Goal: Transaction & Acquisition: Purchase product/service

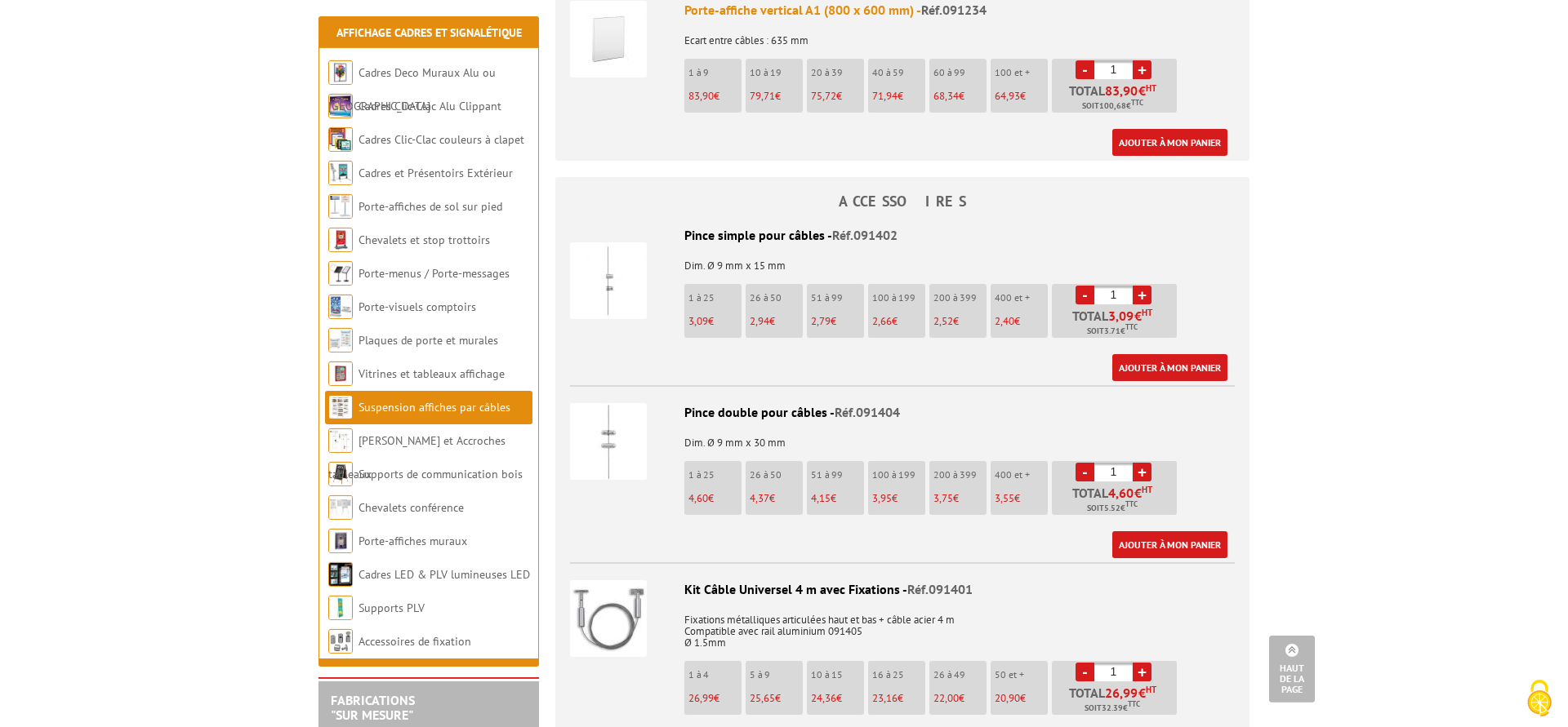
scroll to position [1415, 0]
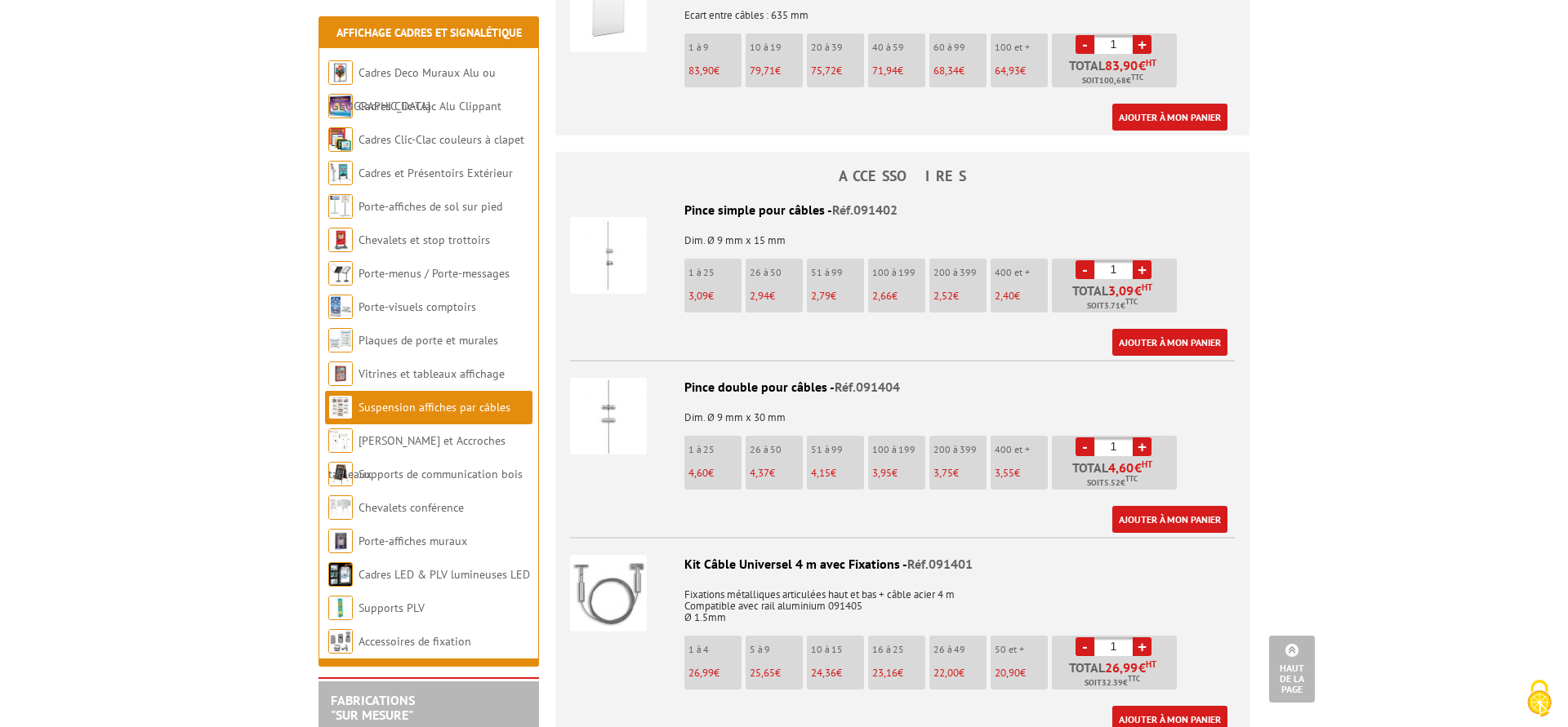
click at [606, 221] on img at bounding box center [608, 255] width 77 height 77
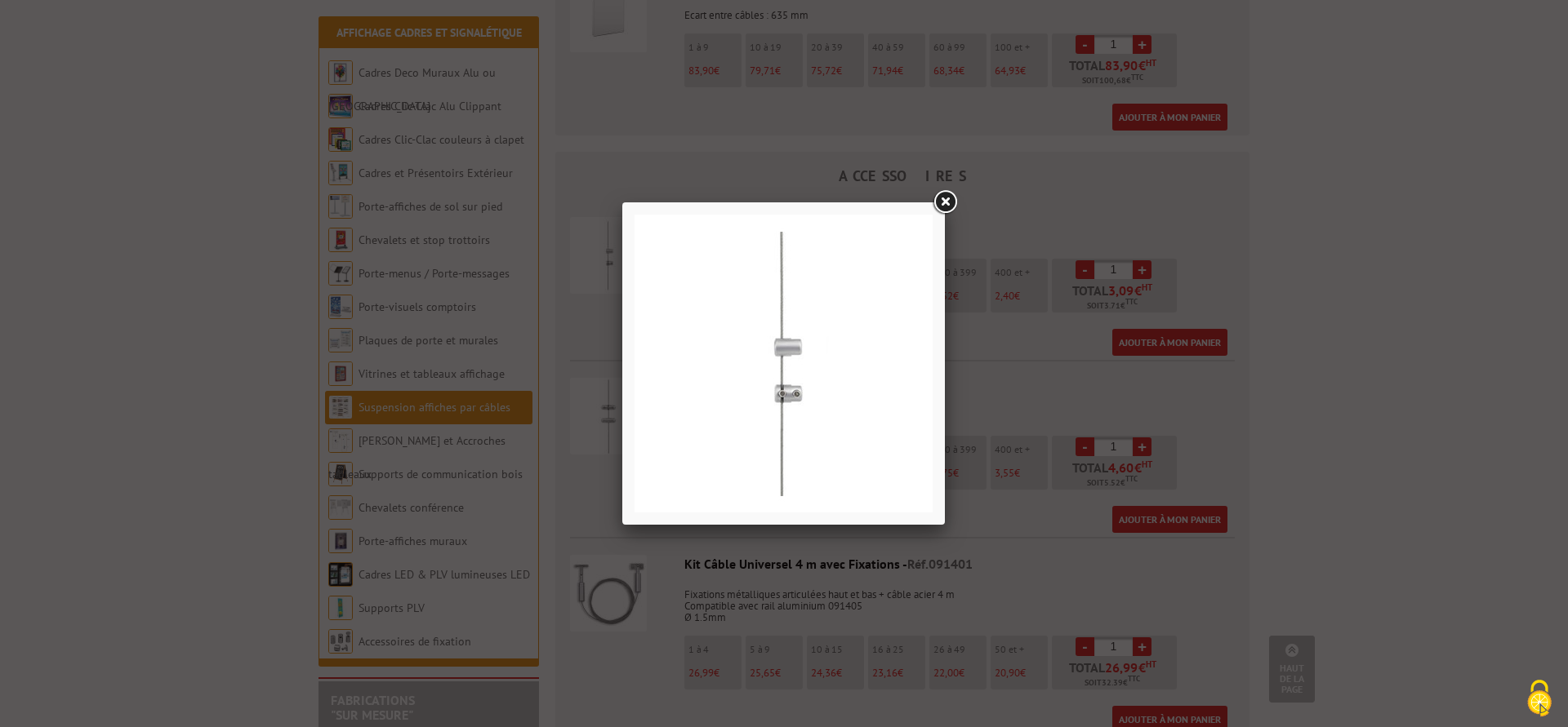
click at [942, 206] on link at bounding box center [945, 203] width 30 height 30
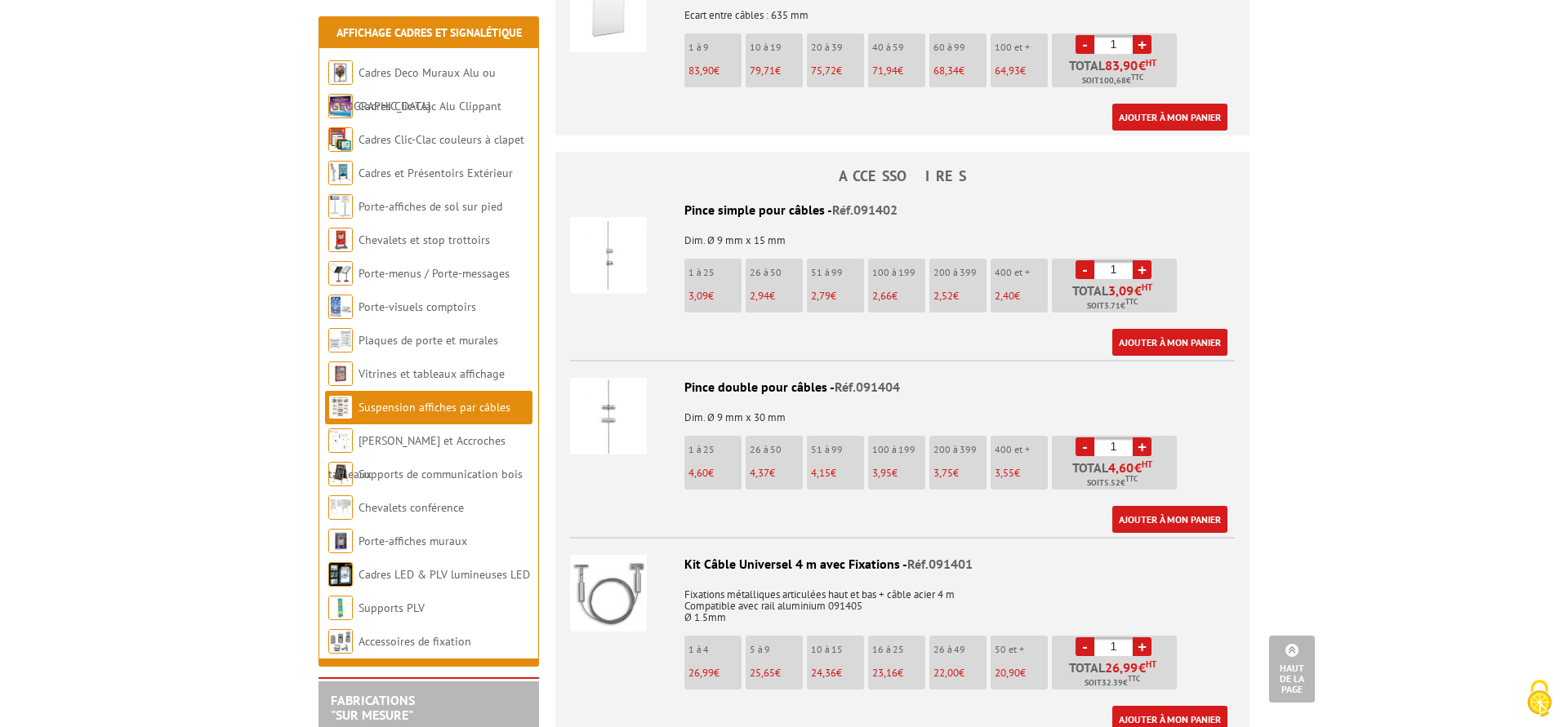
click at [615, 405] on img at bounding box center [608, 415] width 77 height 77
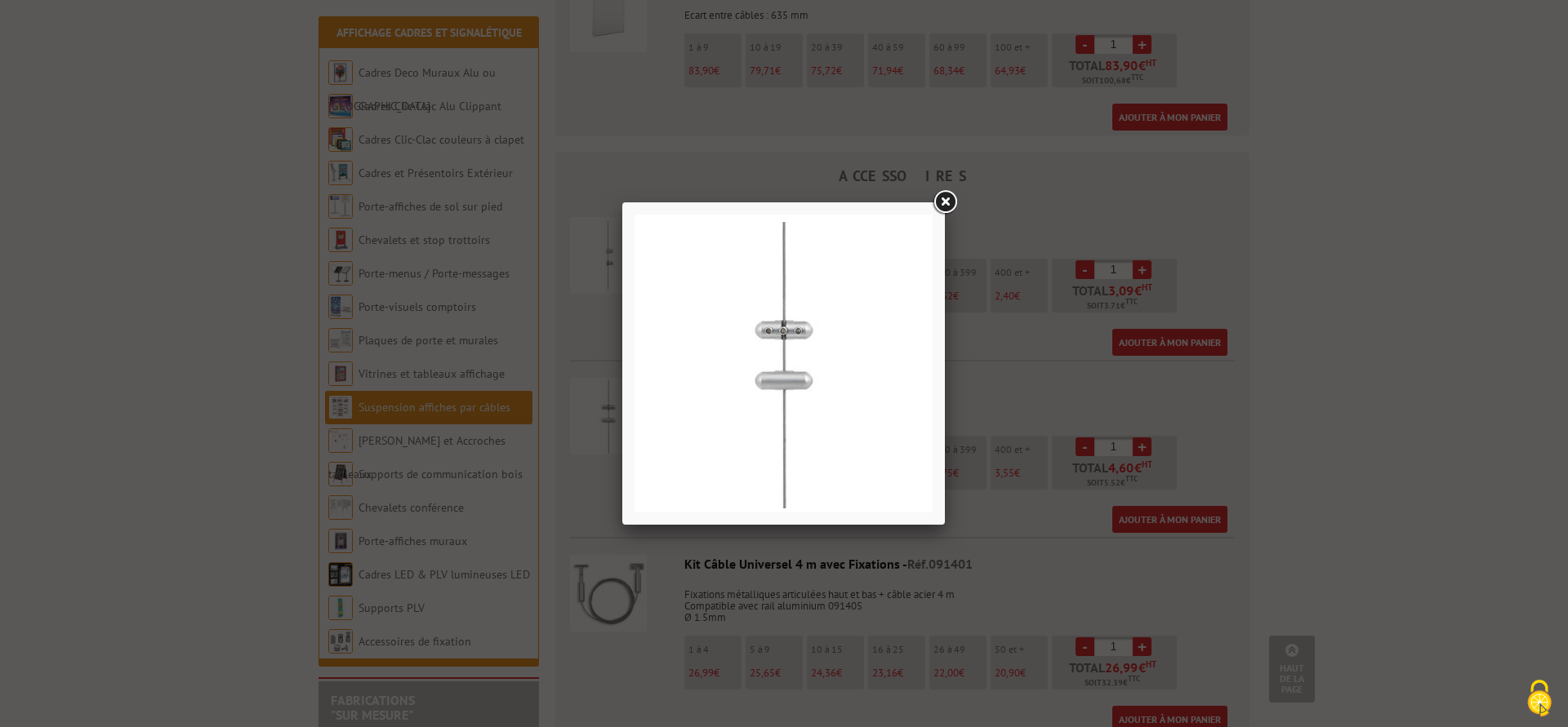
click at [948, 197] on link at bounding box center [945, 203] width 30 height 30
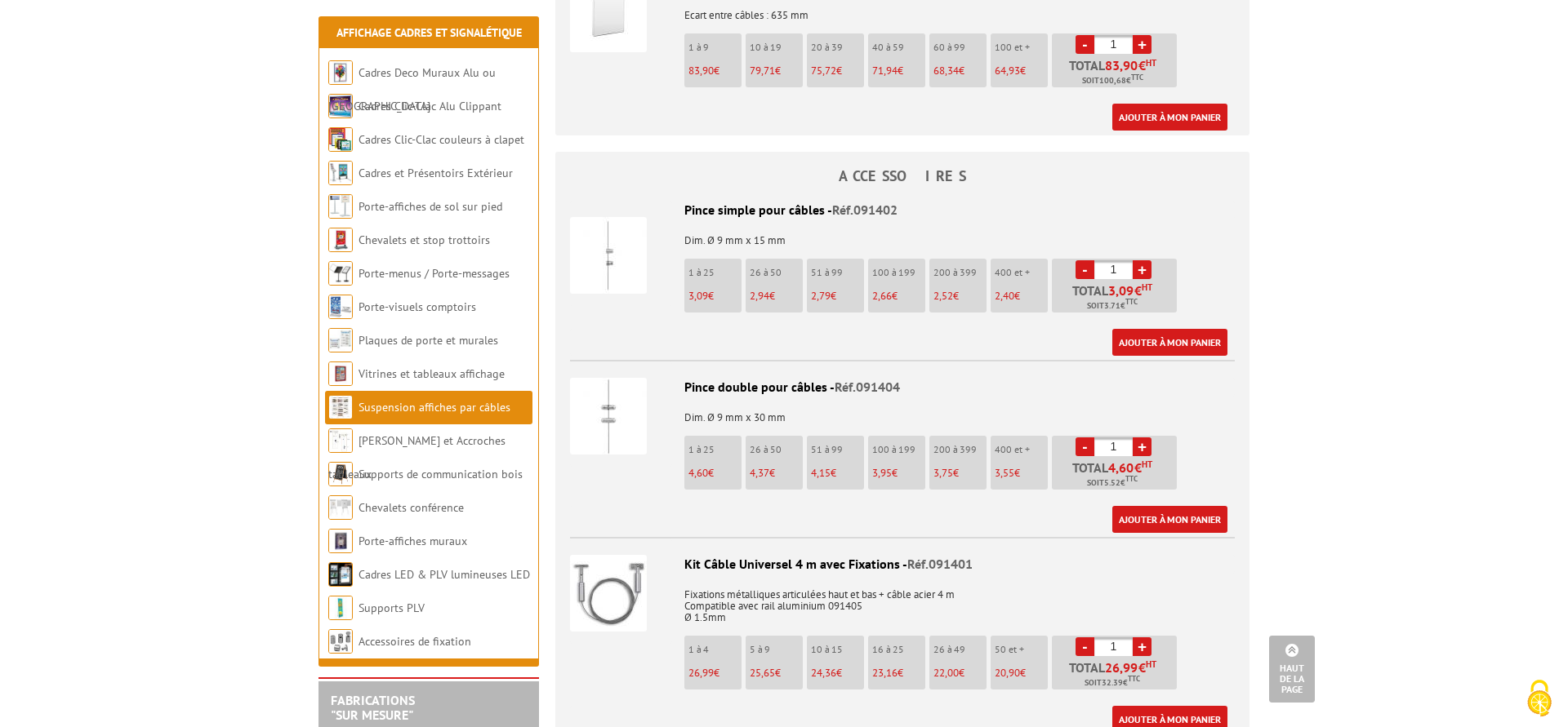
click at [608, 244] on img at bounding box center [608, 255] width 77 height 77
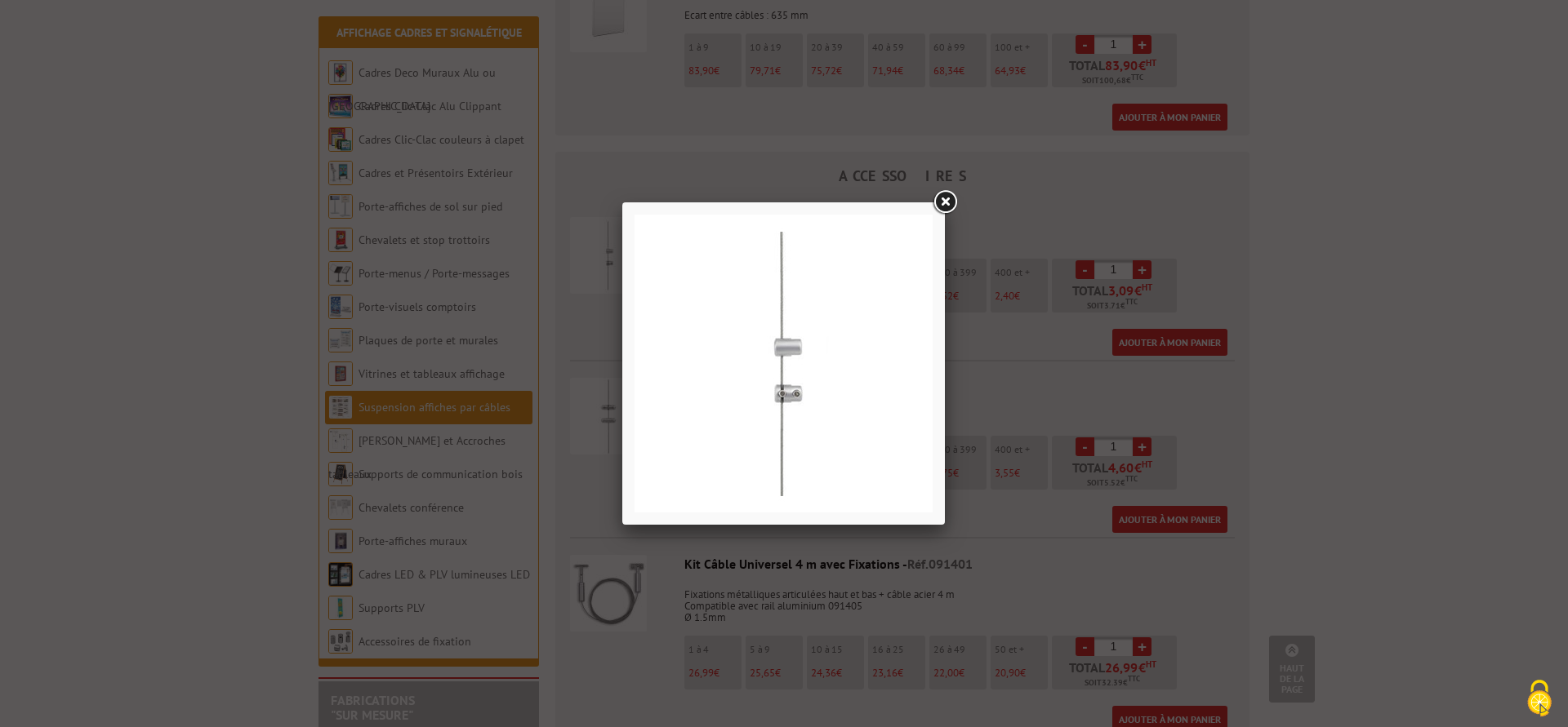
click at [951, 206] on link at bounding box center [945, 203] width 30 height 30
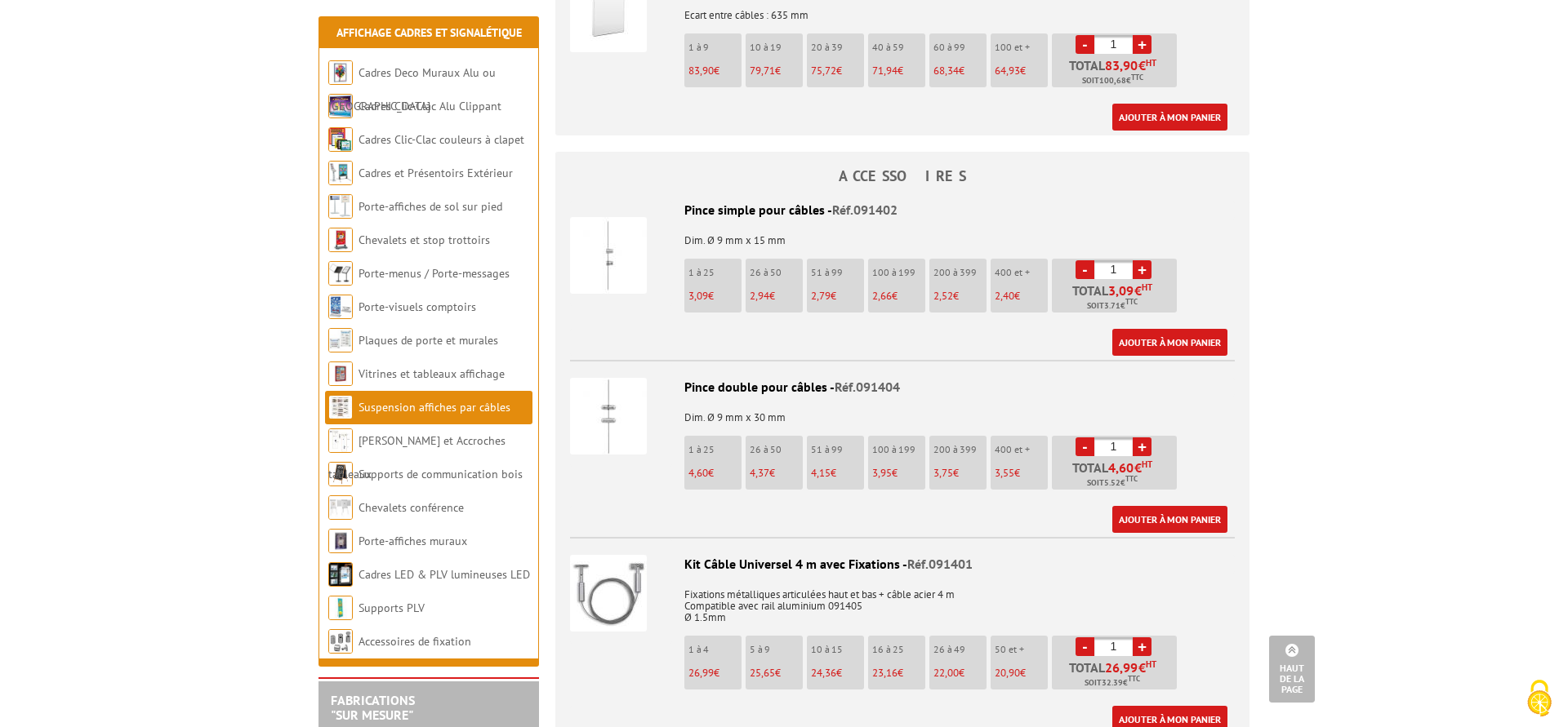
click at [620, 239] on img at bounding box center [608, 255] width 77 height 77
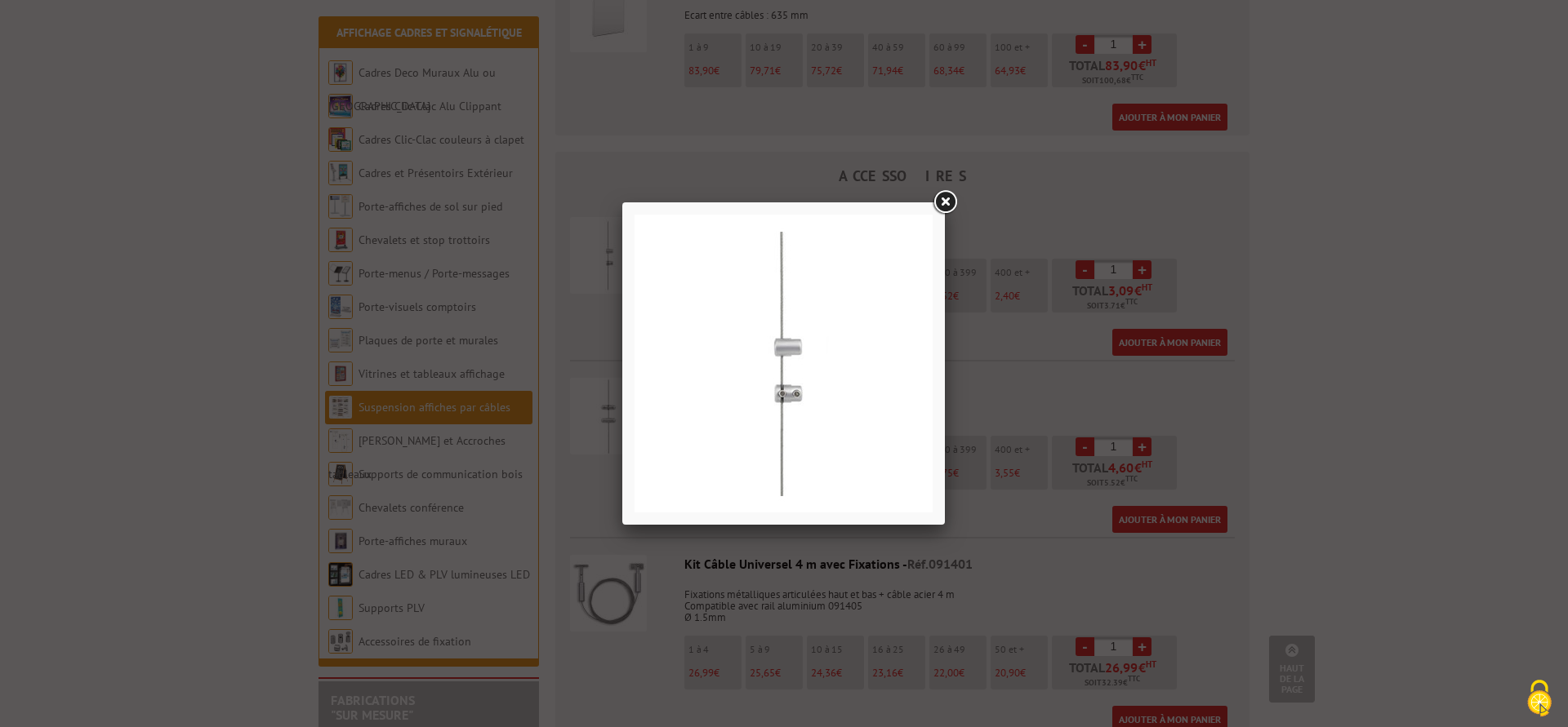
click at [797, 368] on img at bounding box center [783, 364] width 298 height 298
click at [943, 213] on link at bounding box center [945, 203] width 30 height 30
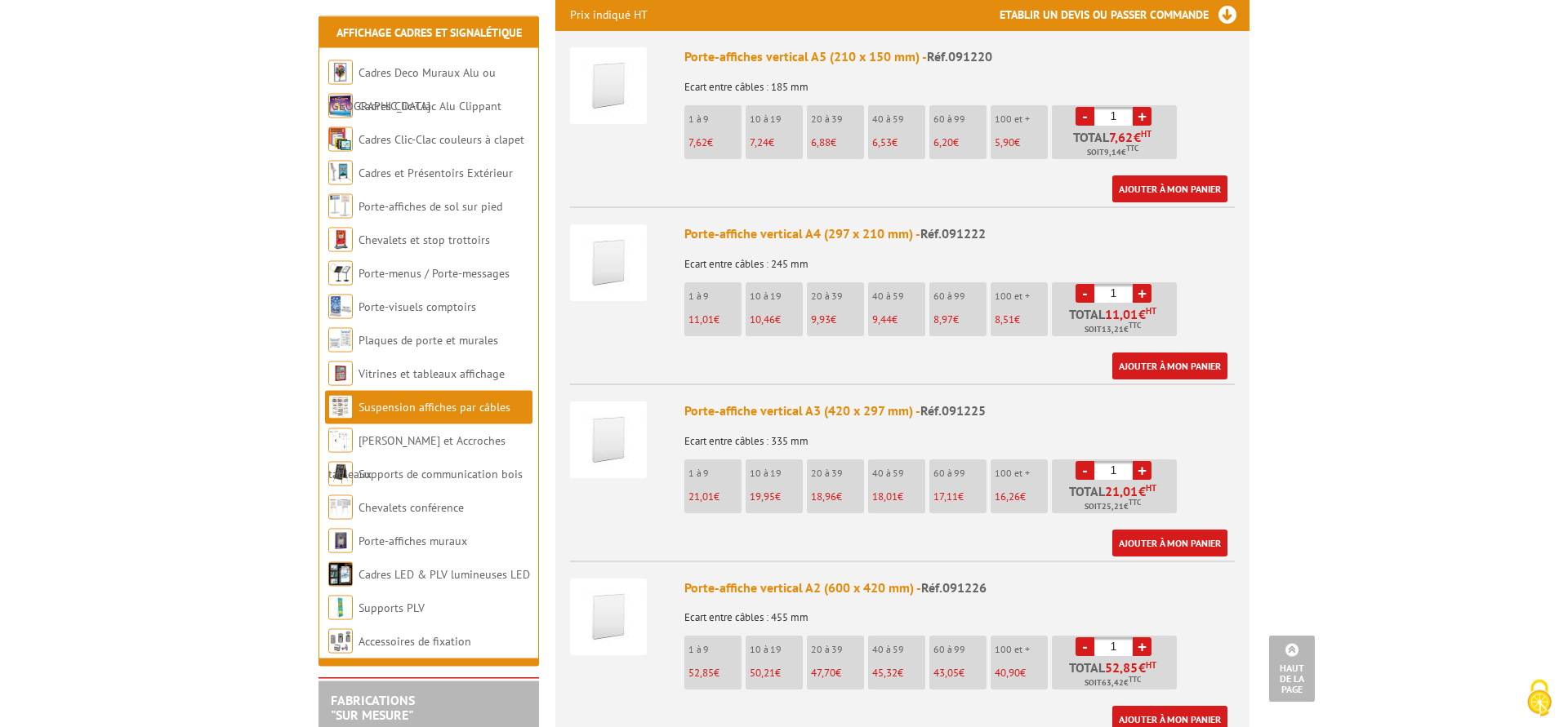
scroll to position [666, 0]
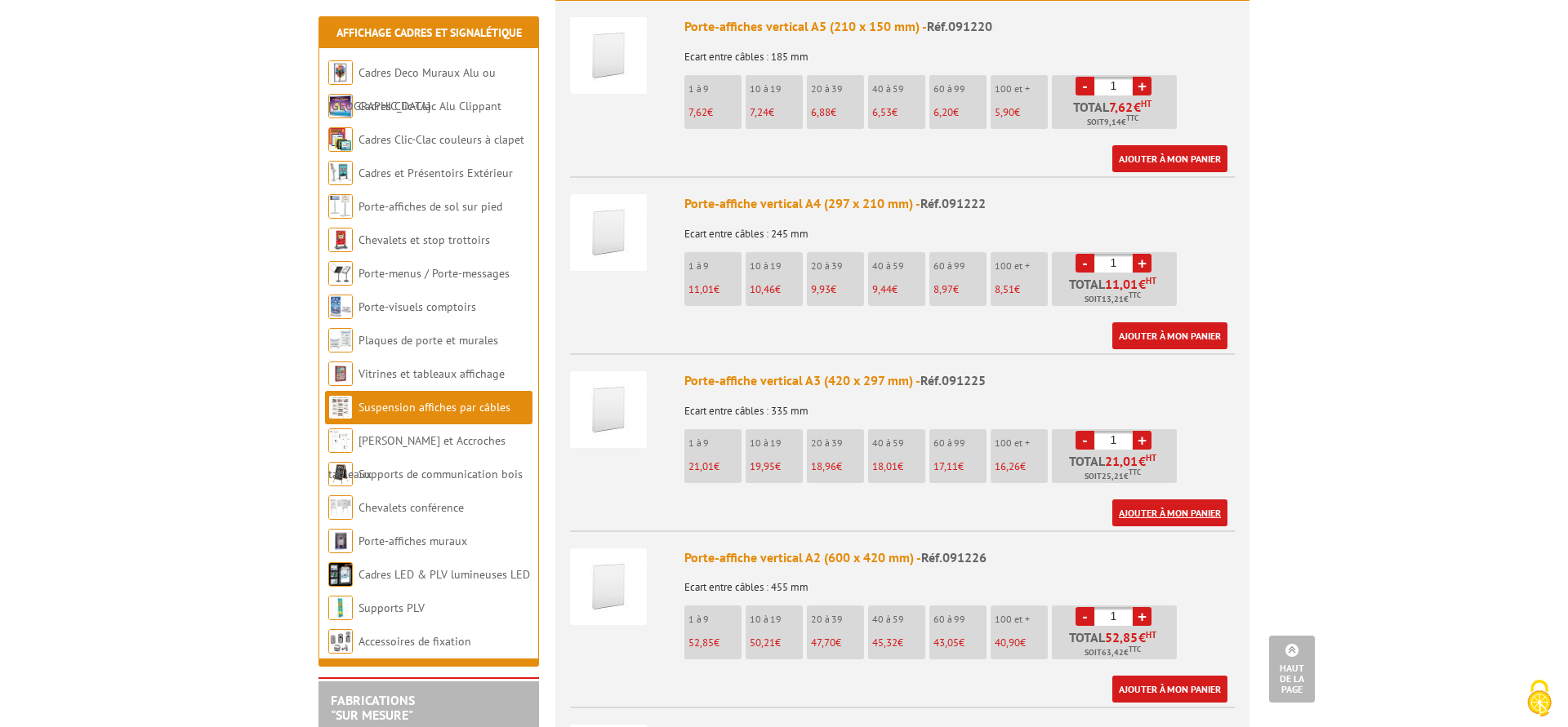
click at [1155, 500] on link "Ajouter à mon panier" at bounding box center [1170, 513] width 116 height 27
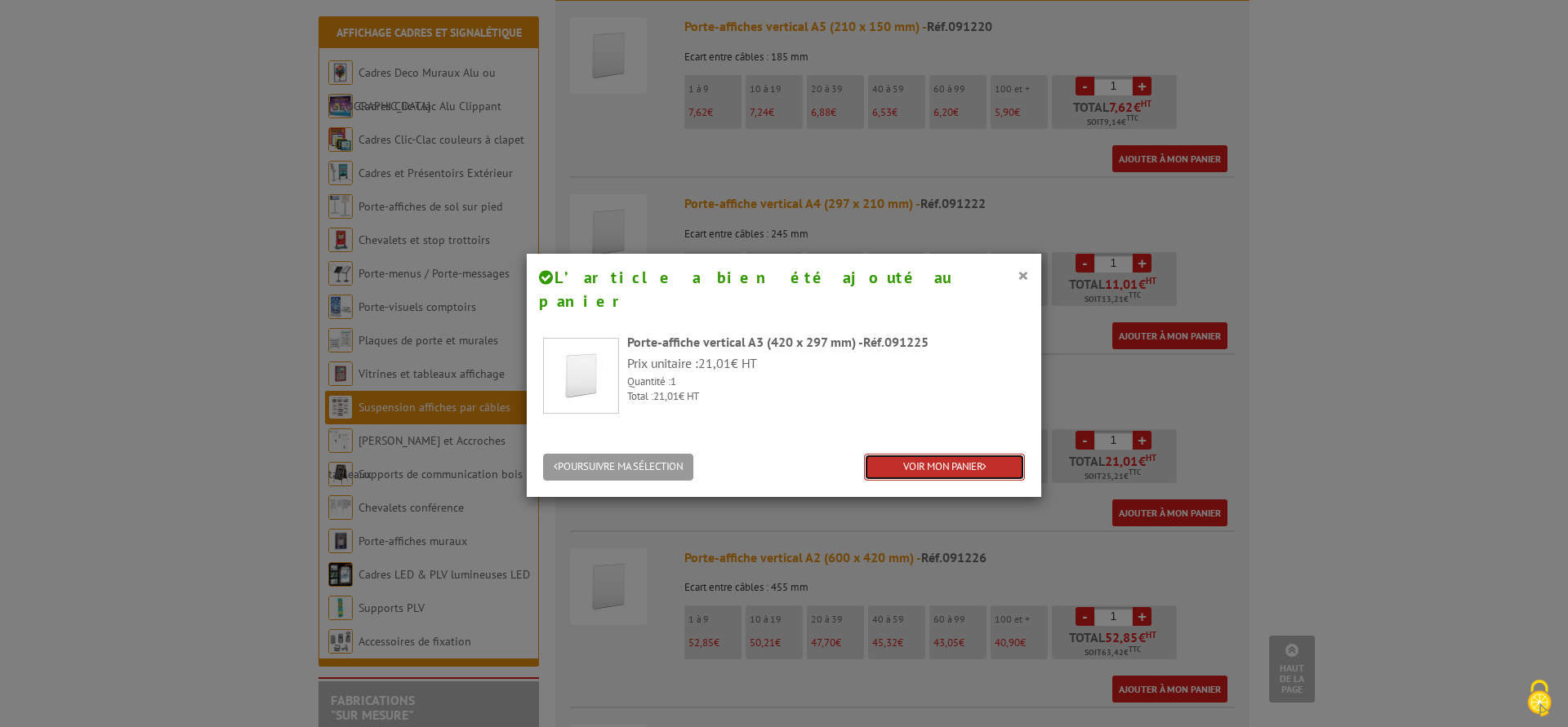
click at [892, 454] on link "VOIR MON PANIER" at bounding box center [943, 467] width 160 height 27
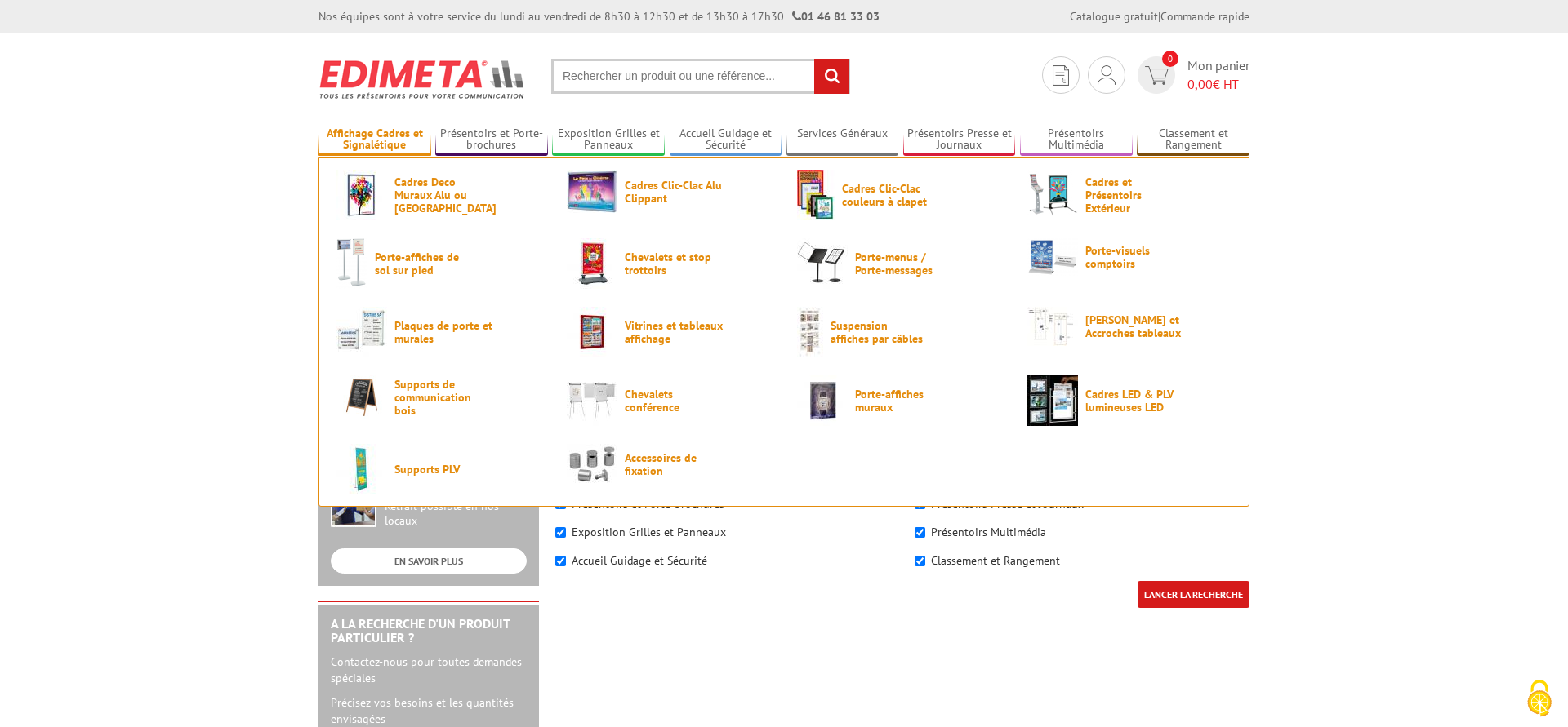
click at [388, 134] on link "Affichage Cadres et Signalétique" at bounding box center [375, 139] width 113 height 27
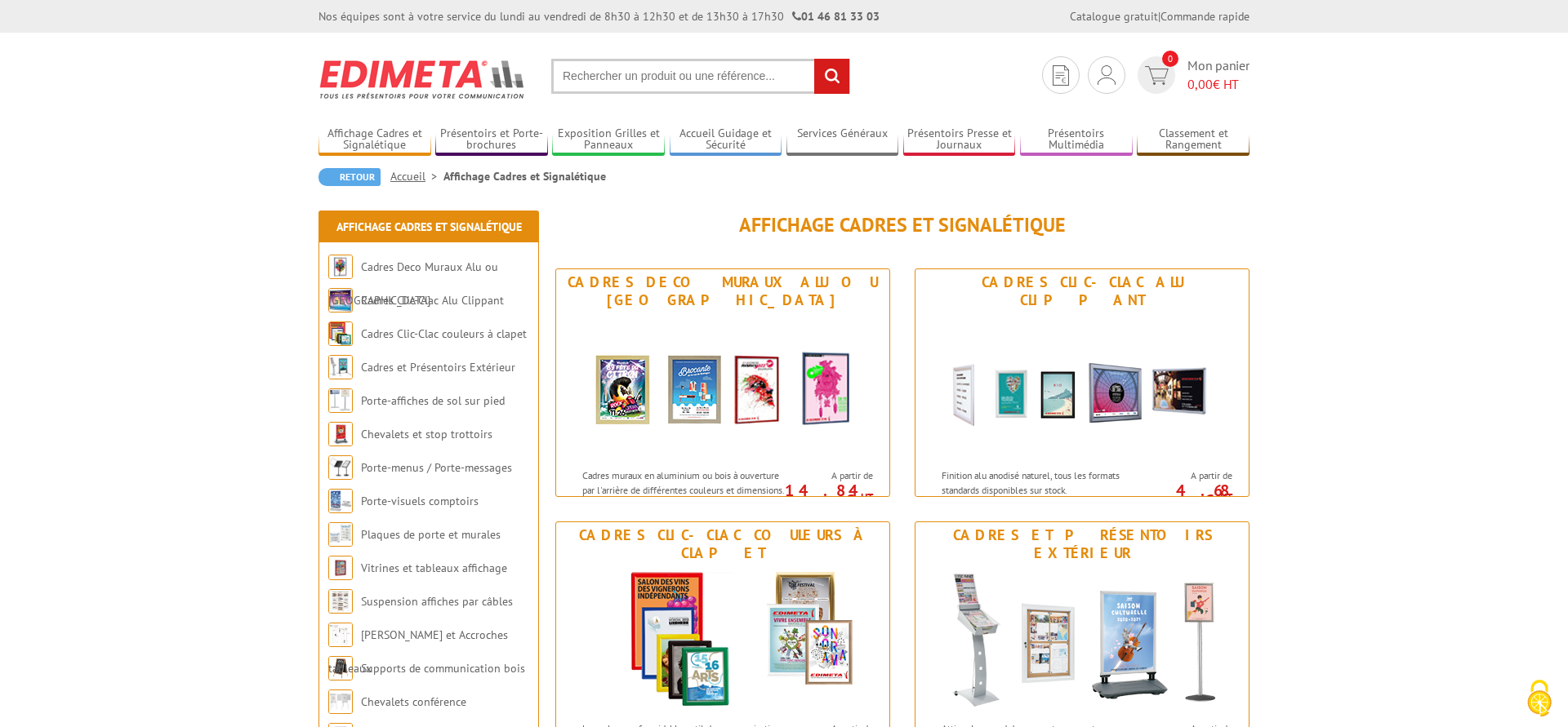
click at [599, 68] on input "text" at bounding box center [700, 76] width 299 height 35
type input "porte tirer"
click at [814, 59] on input "rechercher" at bounding box center [831, 76] width 35 height 35
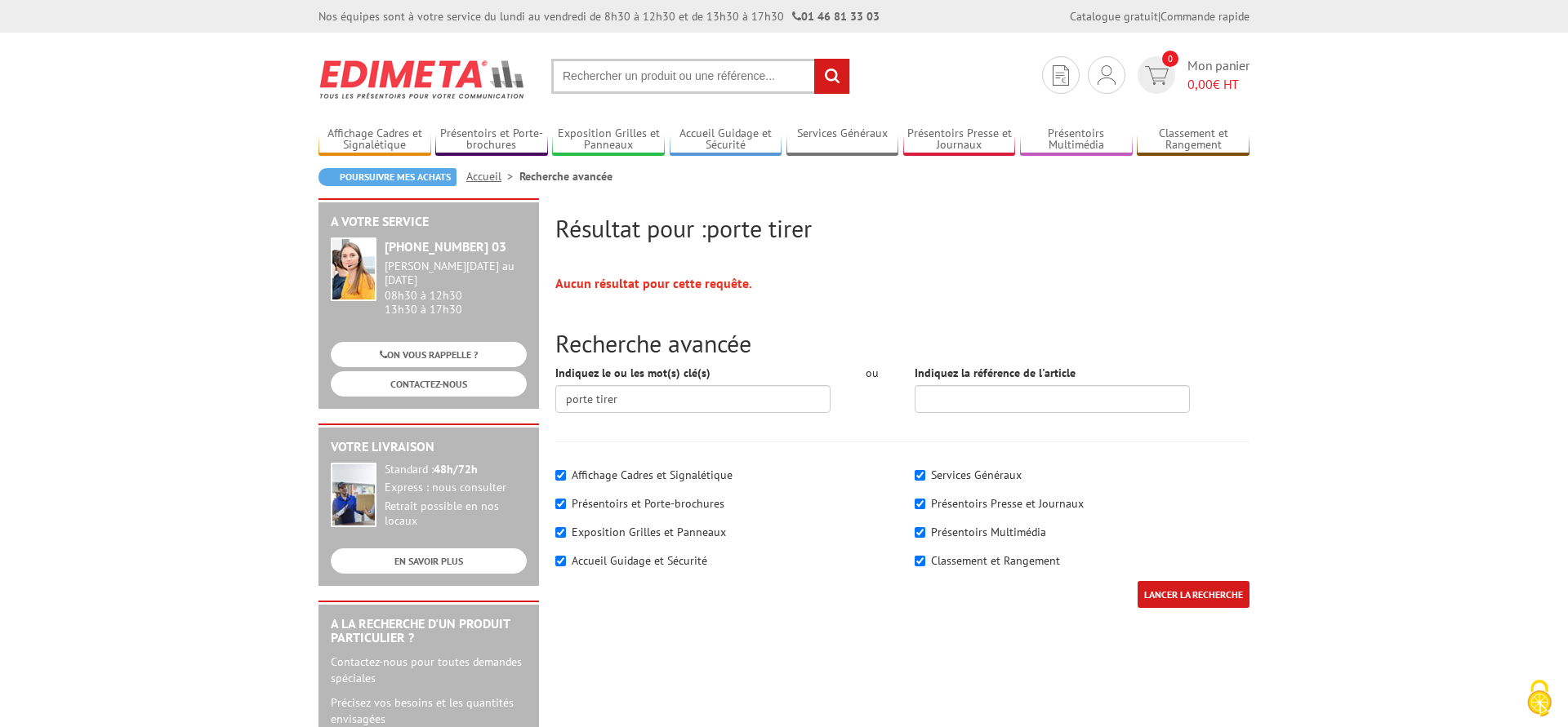
click at [641, 72] on input "text" at bounding box center [700, 76] width 299 height 35
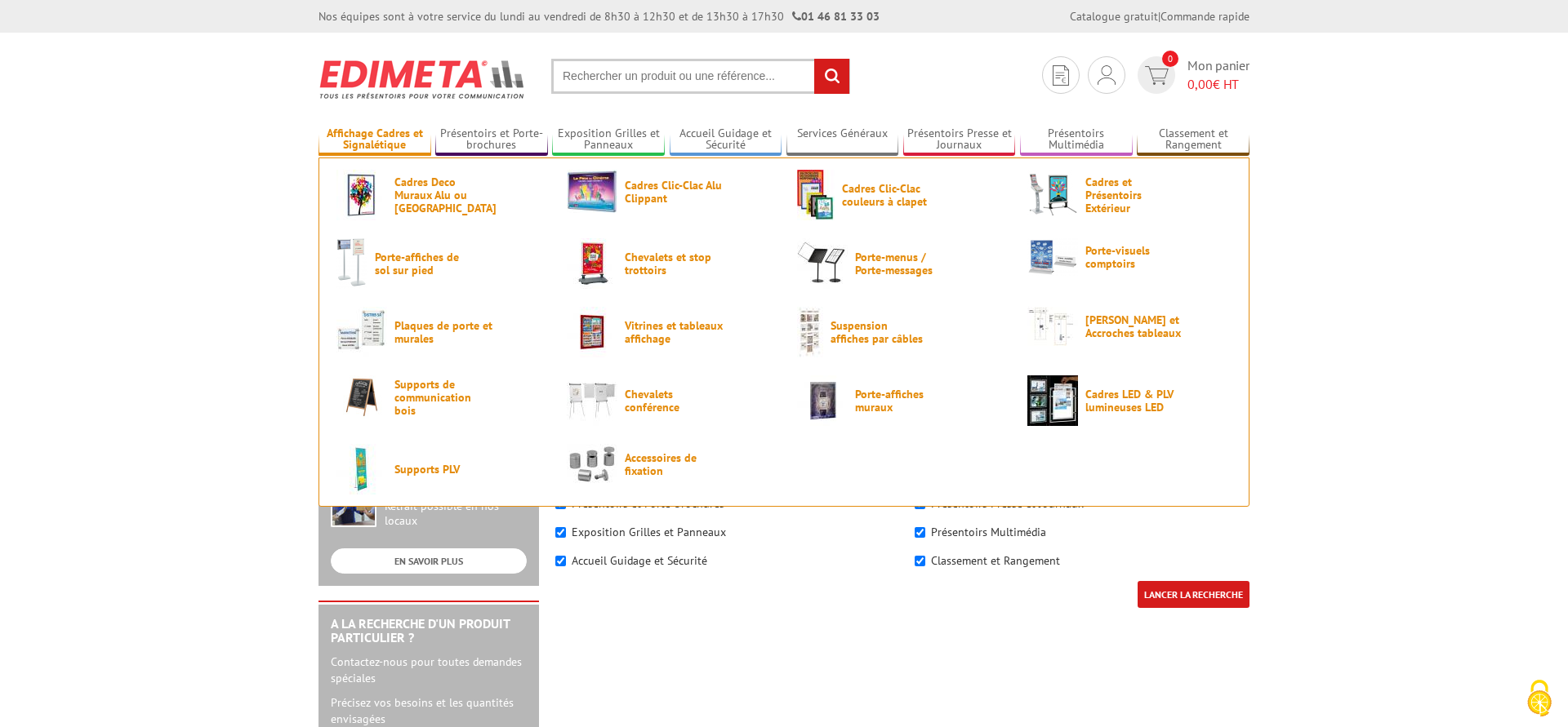
click at [383, 134] on link "Affichage Cadres et Signalétique" at bounding box center [375, 139] width 113 height 27
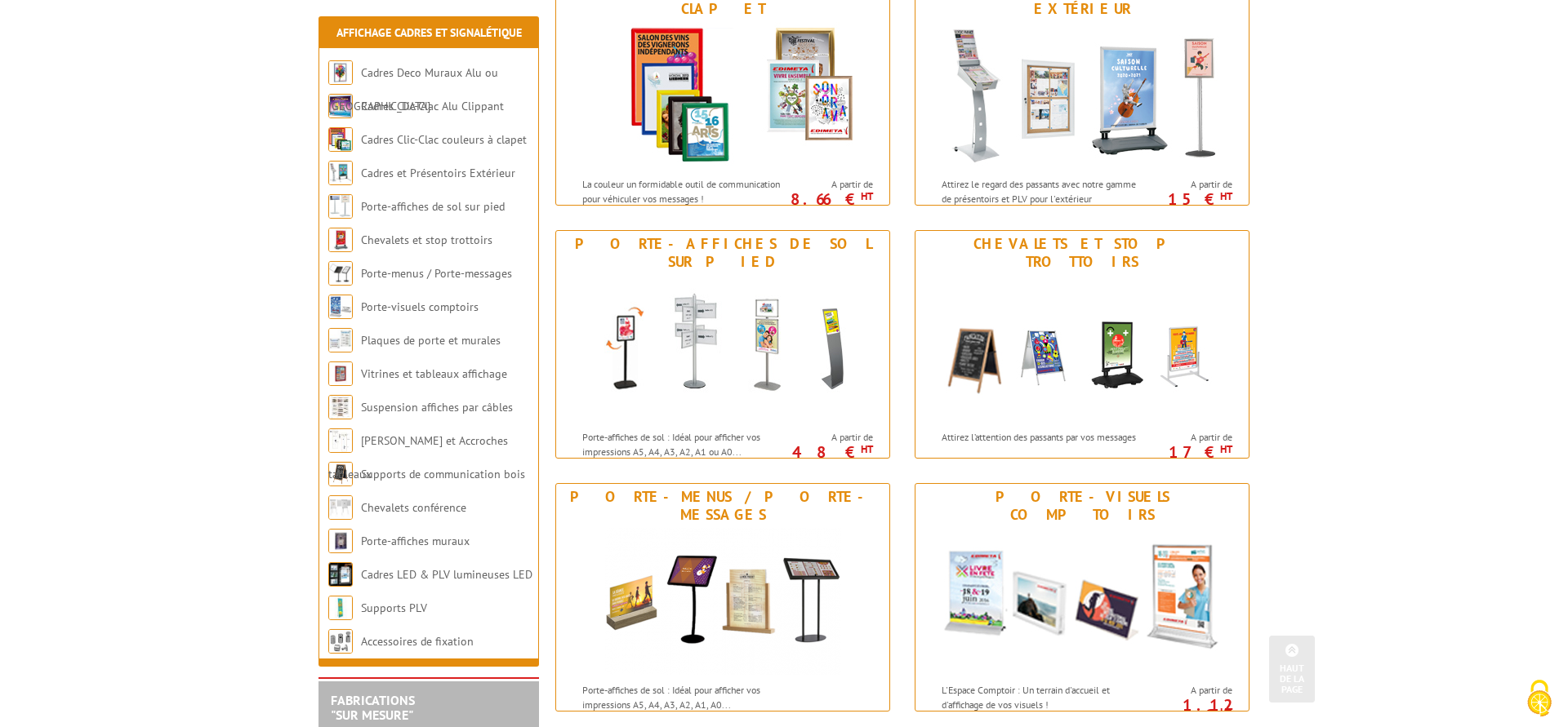
scroll to position [583, 0]
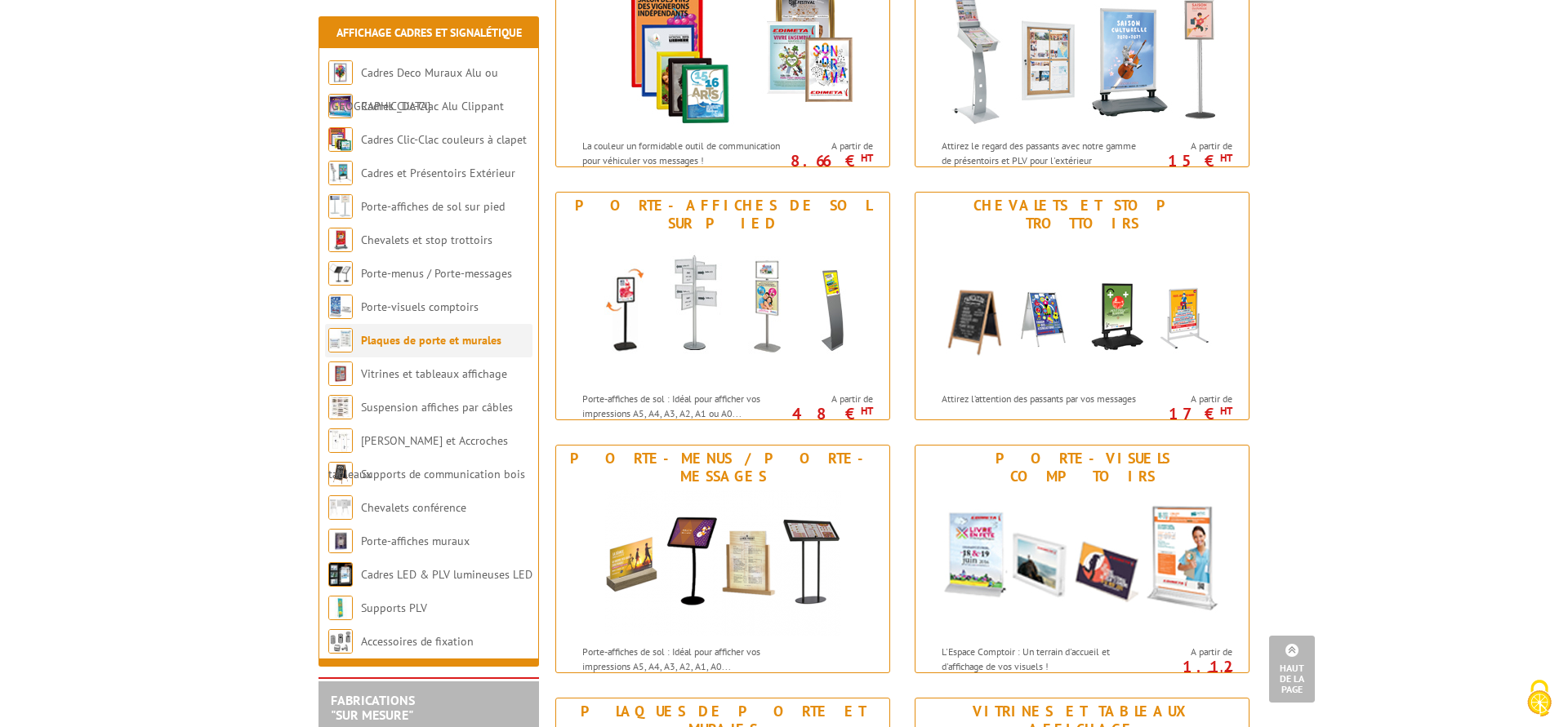
click at [363, 340] on link "Plaques de porte et murales" at bounding box center [430, 340] width 140 height 15
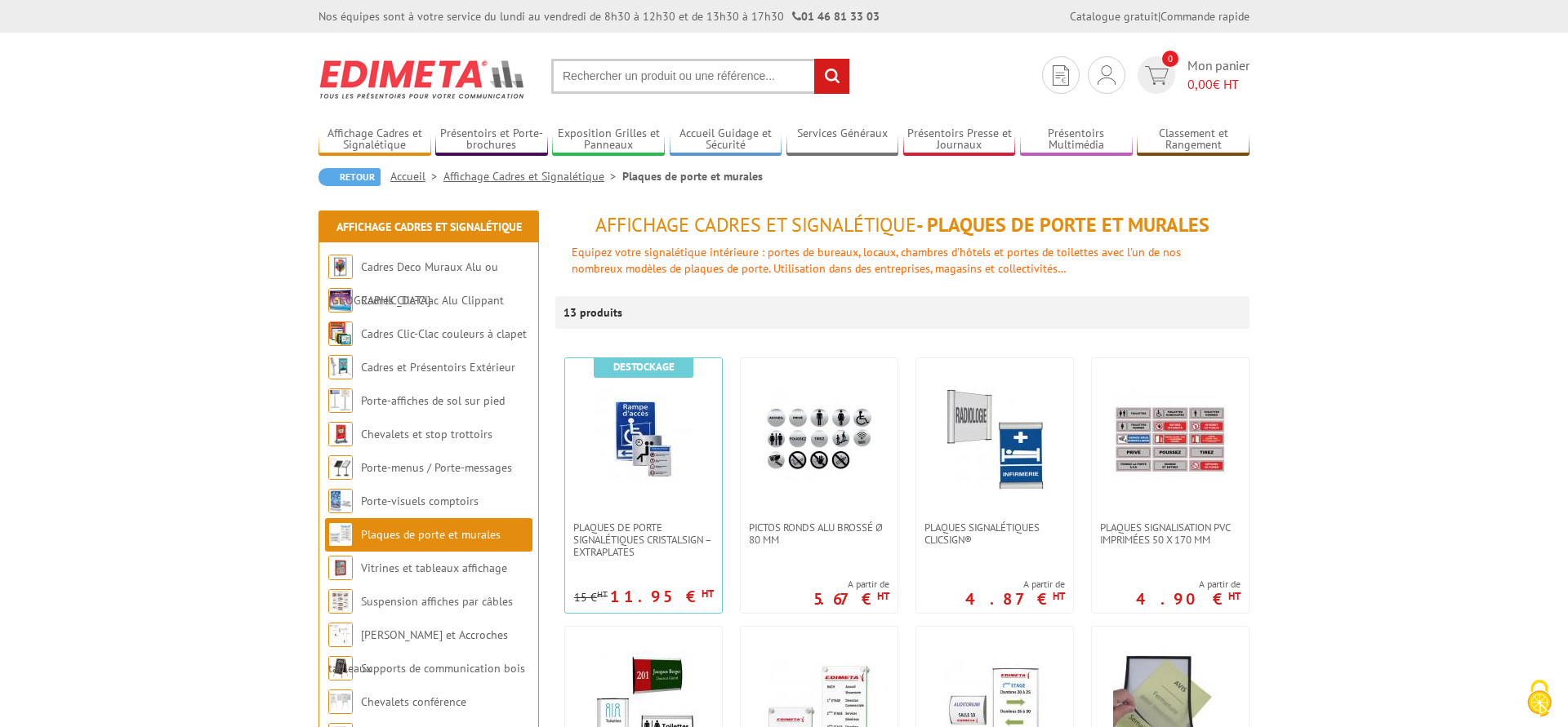
click at [620, 70] on input "text" at bounding box center [700, 76] width 299 height 35
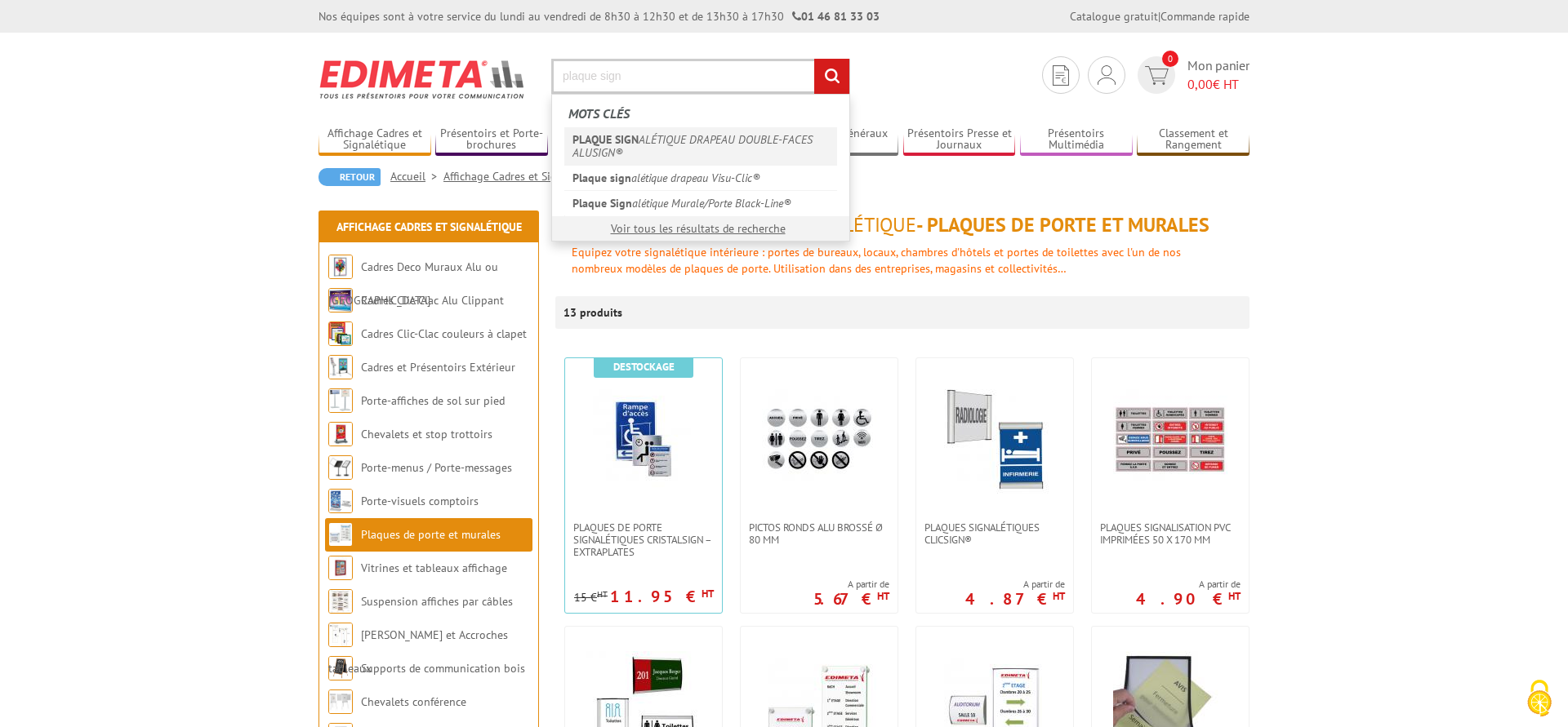
type input "plaque sign"
click at [721, 147] on link "PLAQUE SIGN ALÉTIQUE DRAPEAU DOUBLE-FACES ALUSIGN®" at bounding box center [700, 146] width 273 height 38
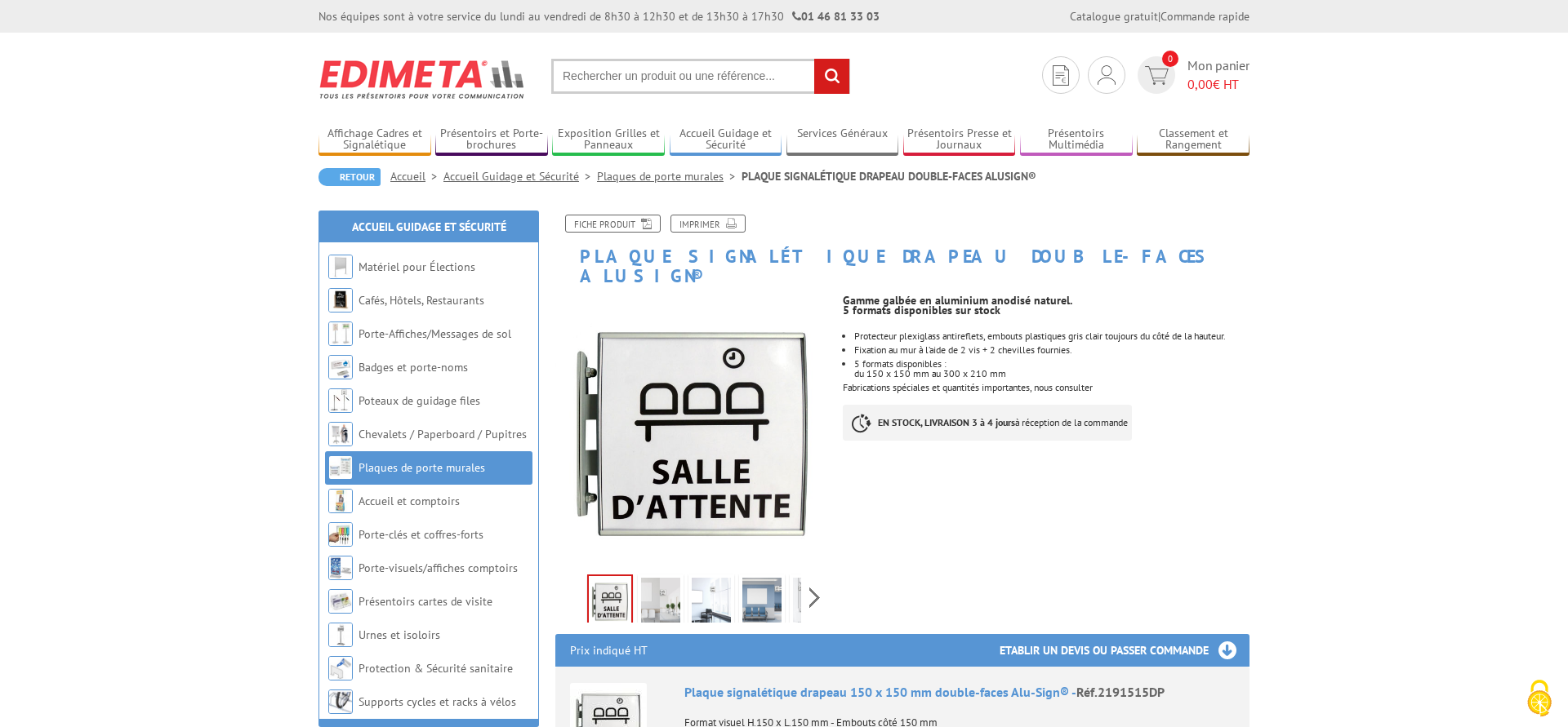
click at [627, 78] on input "text" at bounding box center [700, 76] width 299 height 35
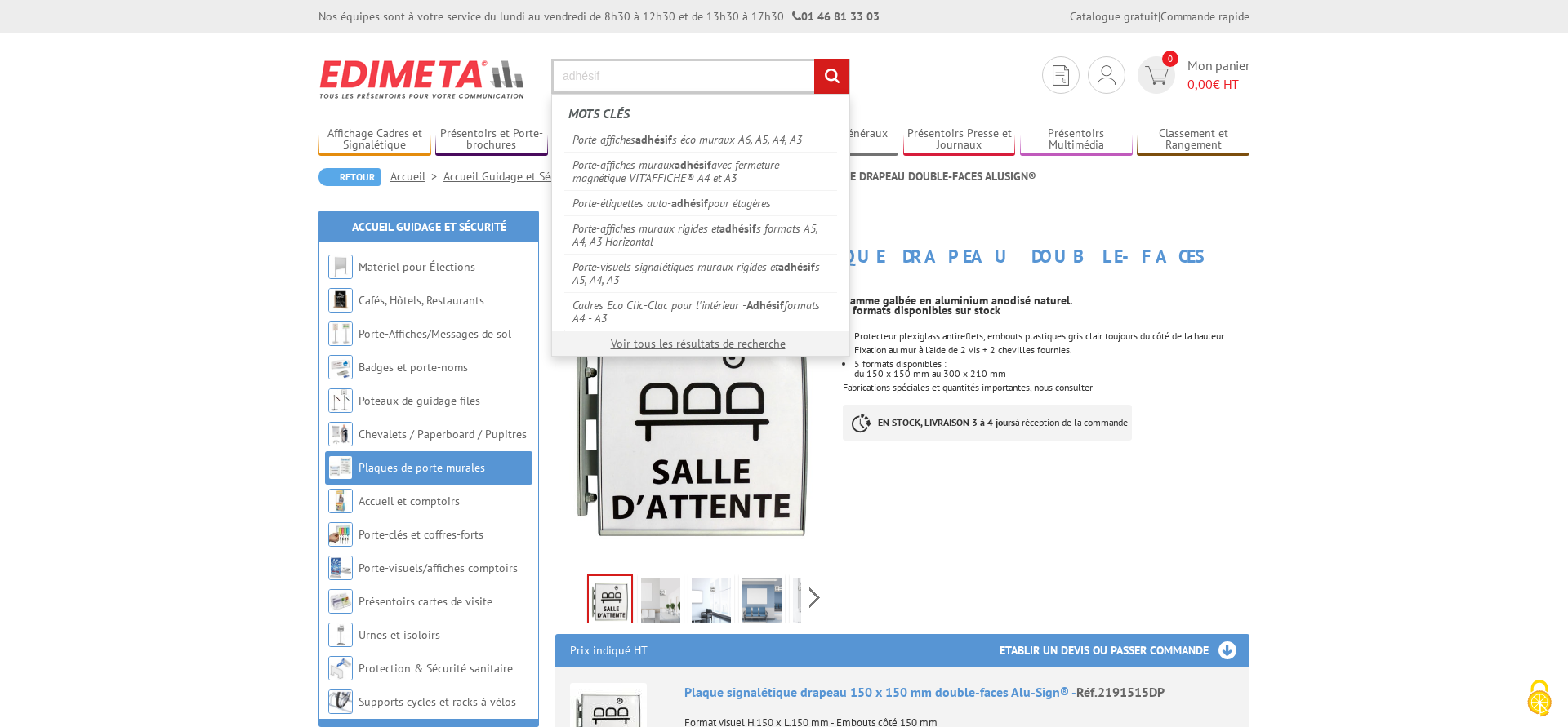
type input "adhésif"
click at [814, 59] on input "rechercher" at bounding box center [831, 76] width 35 height 35
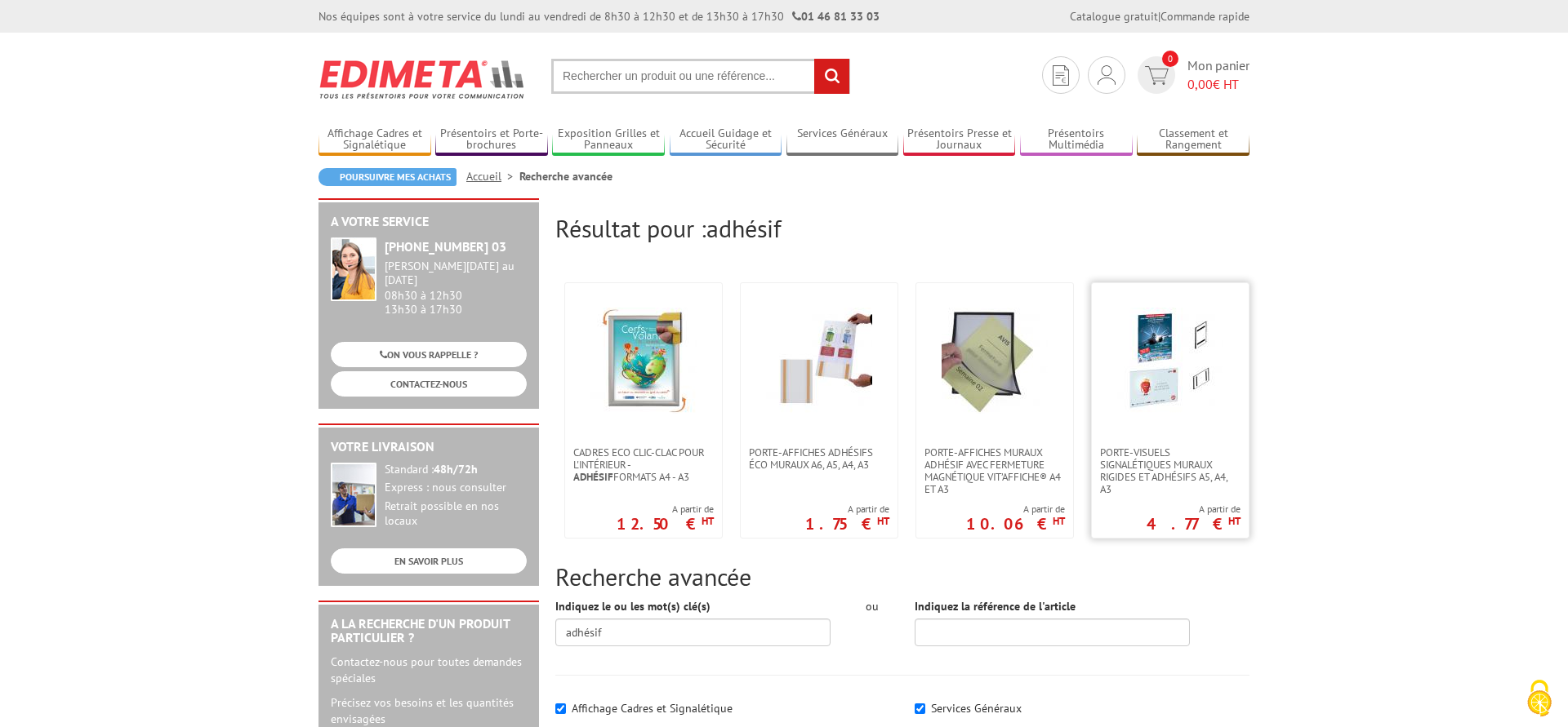
click at [1157, 401] on img at bounding box center [1170, 361] width 107 height 107
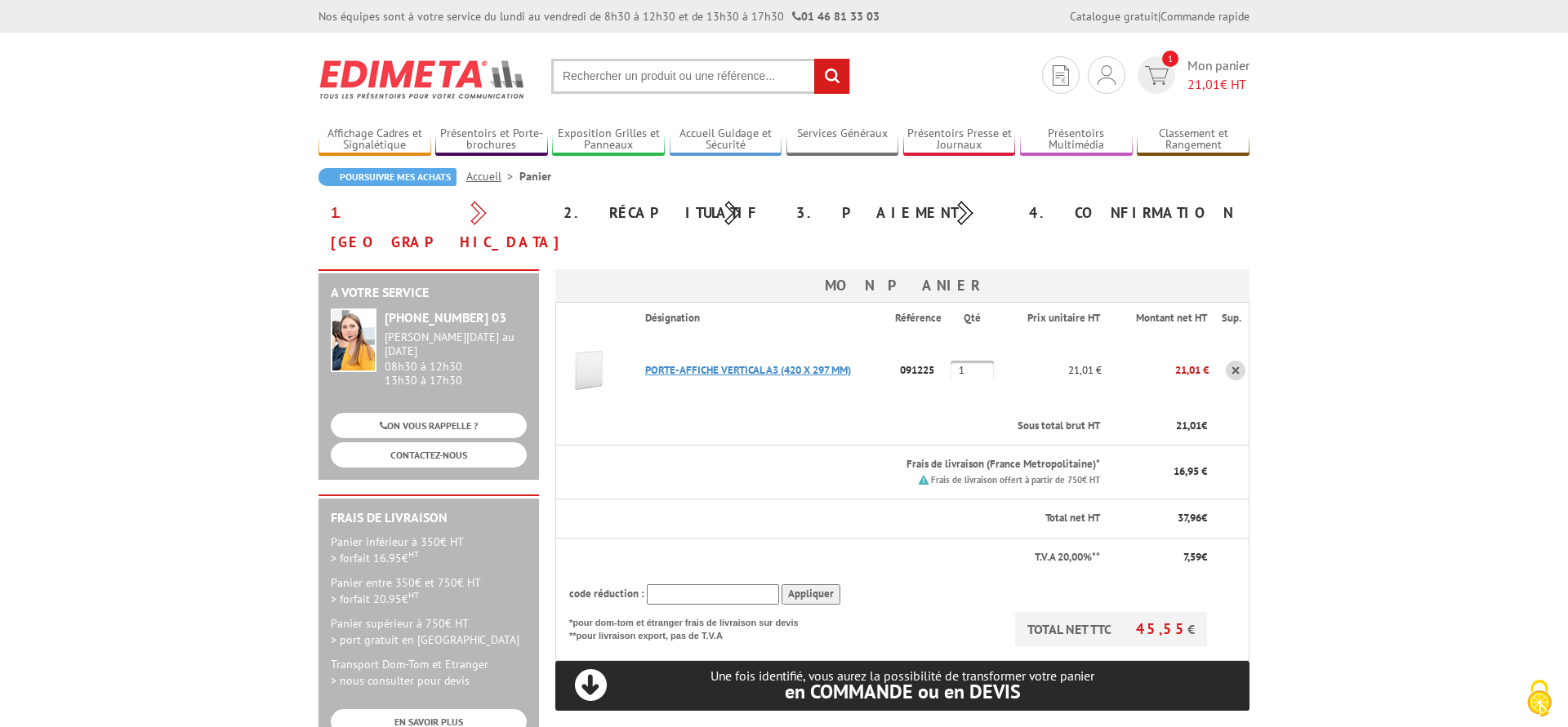
click at [743, 364] on link "PORTE-AFFICHE VERTICAL A3 (420 X 297 MM)" at bounding box center [747, 370] width 206 height 14
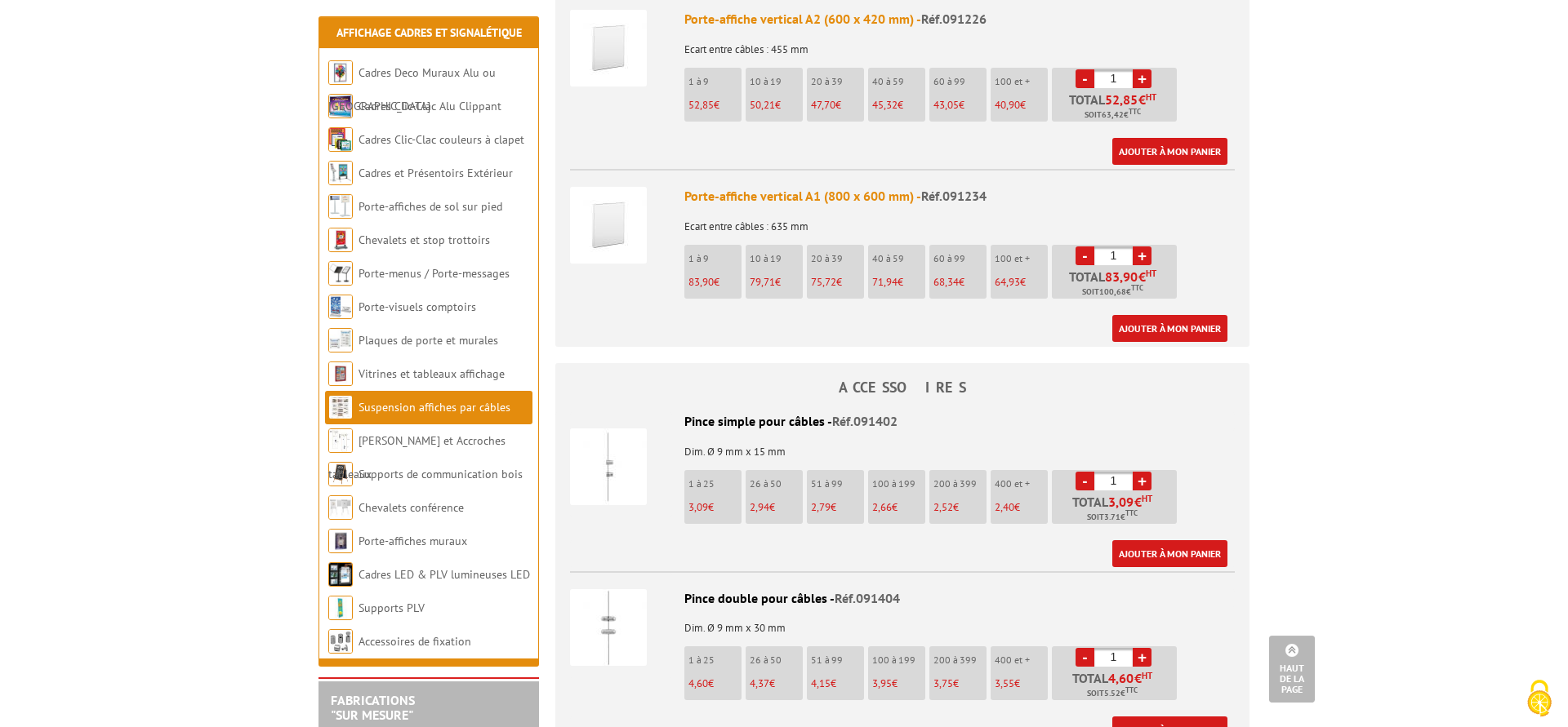
scroll to position [1249, 0]
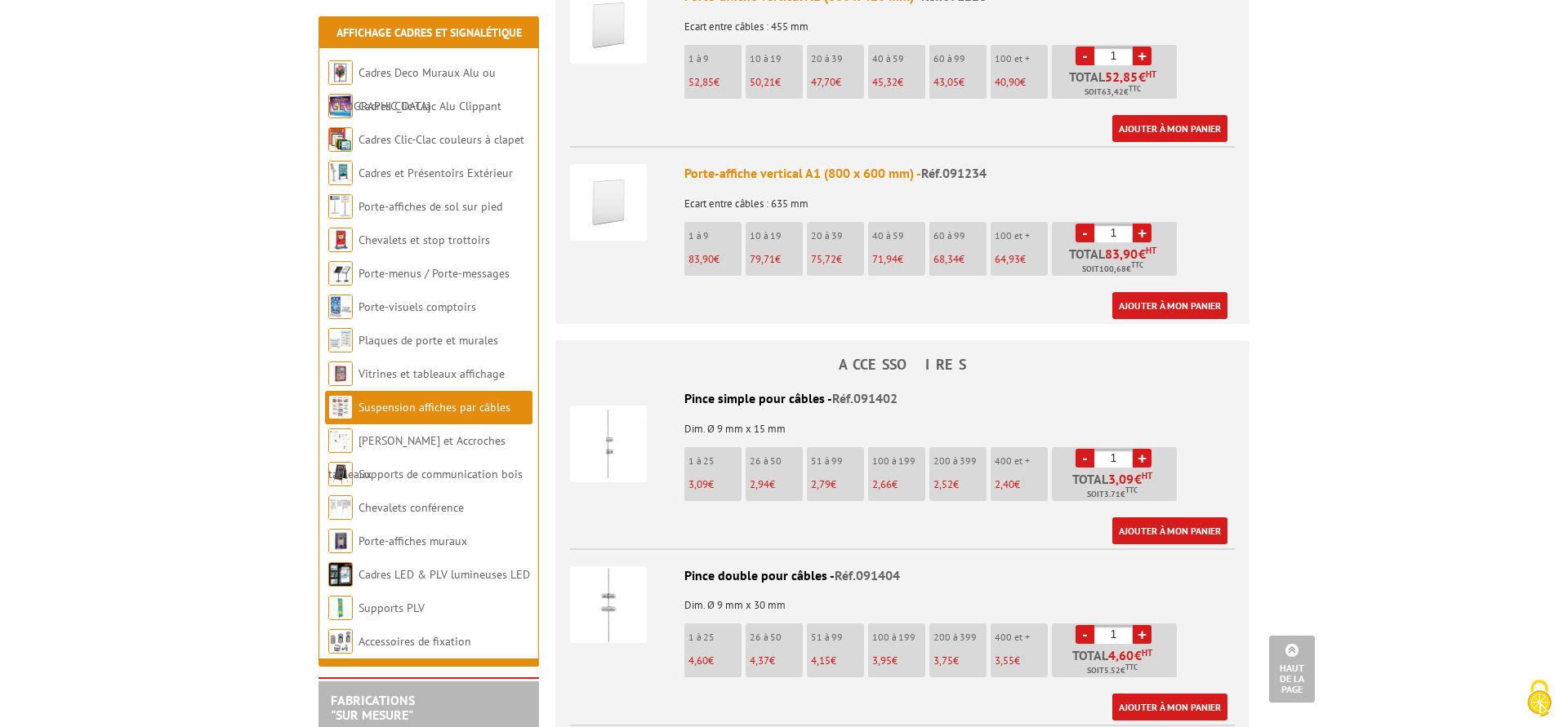
click at [713, 447] on li "1 à 25 3,09 €" at bounding box center [712, 474] width 57 height 54
click at [1148, 449] on link "+" at bounding box center [1142, 458] width 19 height 19
type input "4"
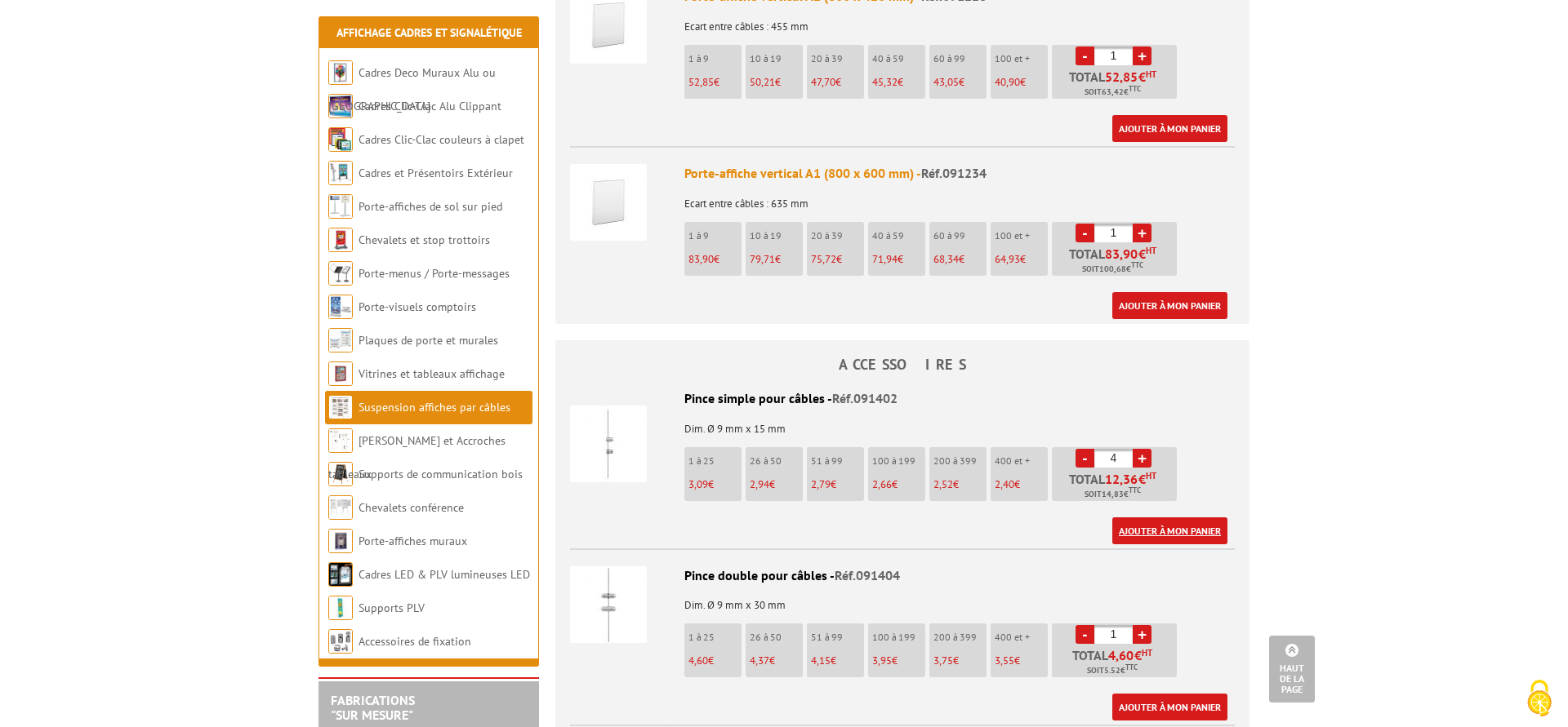
click at [1140, 518] on link "Ajouter à mon panier" at bounding box center [1170, 531] width 116 height 27
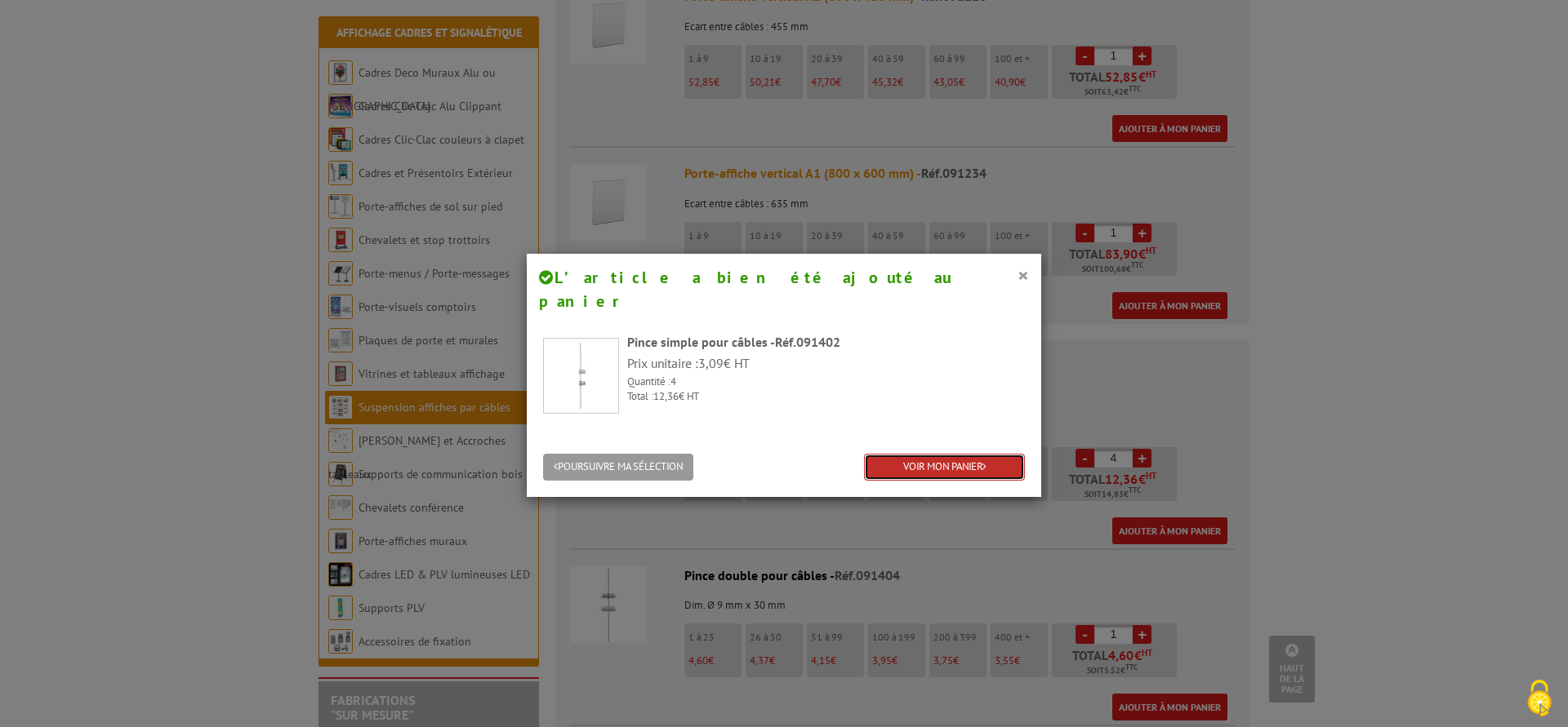
click at [940, 454] on link "VOIR MON PANIER" at bounding box center [943, 467] width 160 height 27
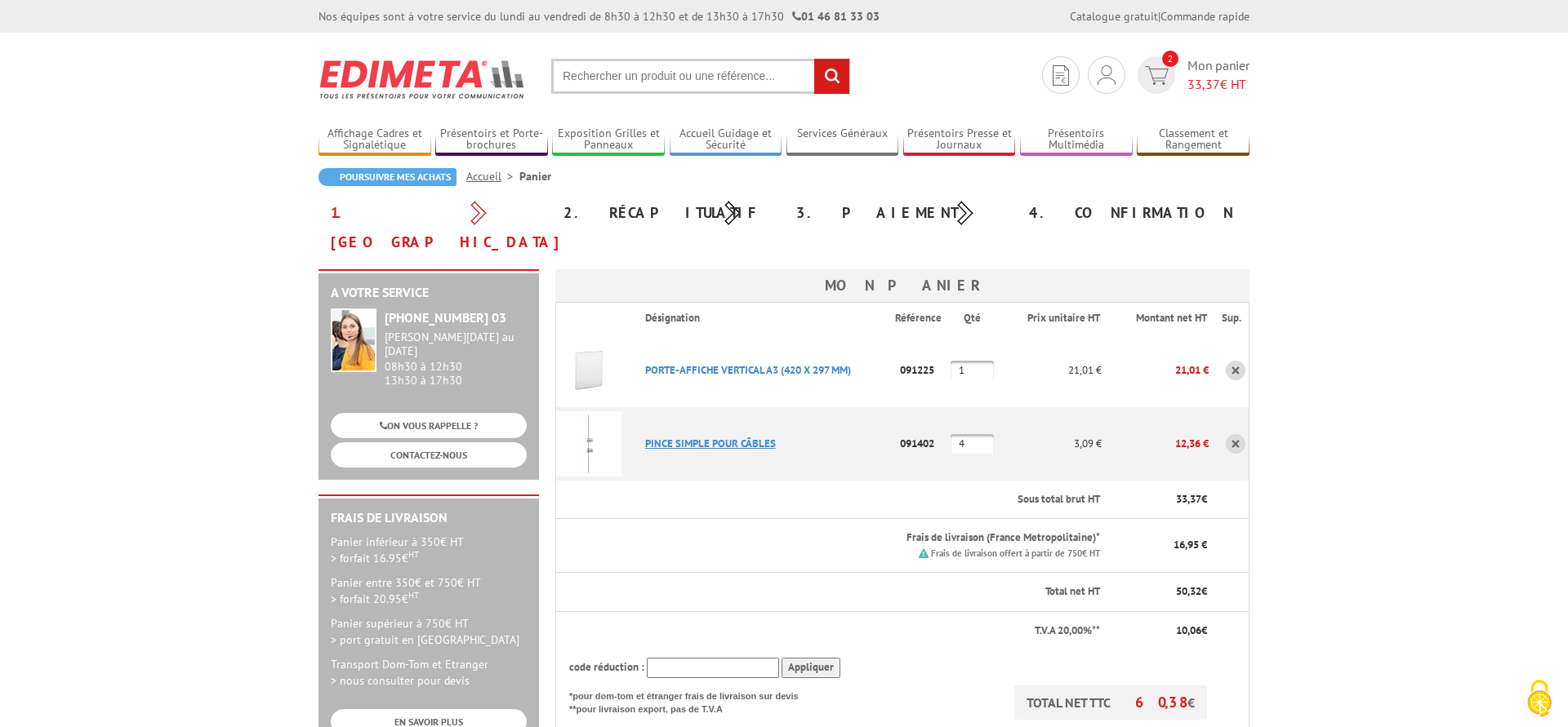
click at [739, 436] on link "PINCE SIMPLE POUR CâBLES" at bounding box center [709, 443] width 131 height 14
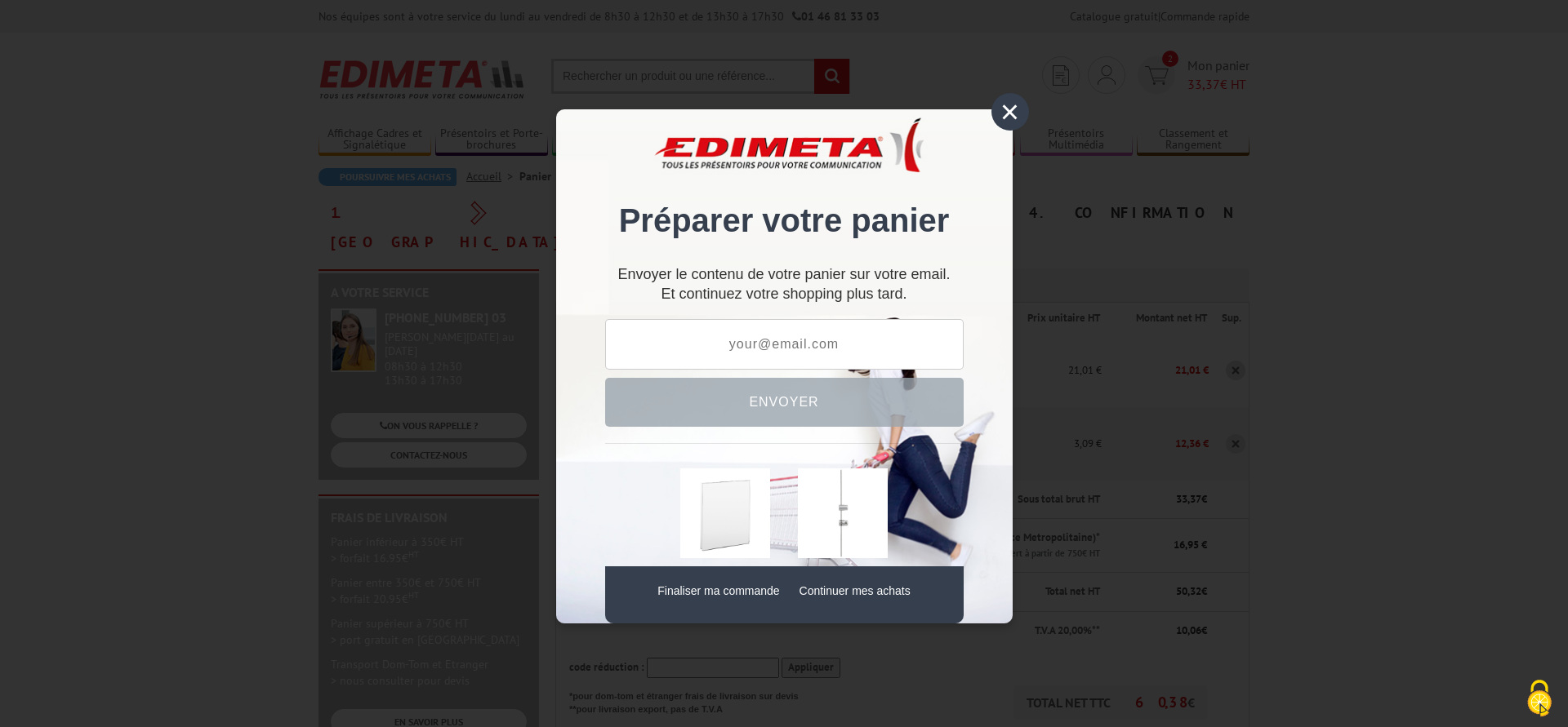
click at [995, 115] on div "×" at bounding box center [1010, 112] width 38 height 38
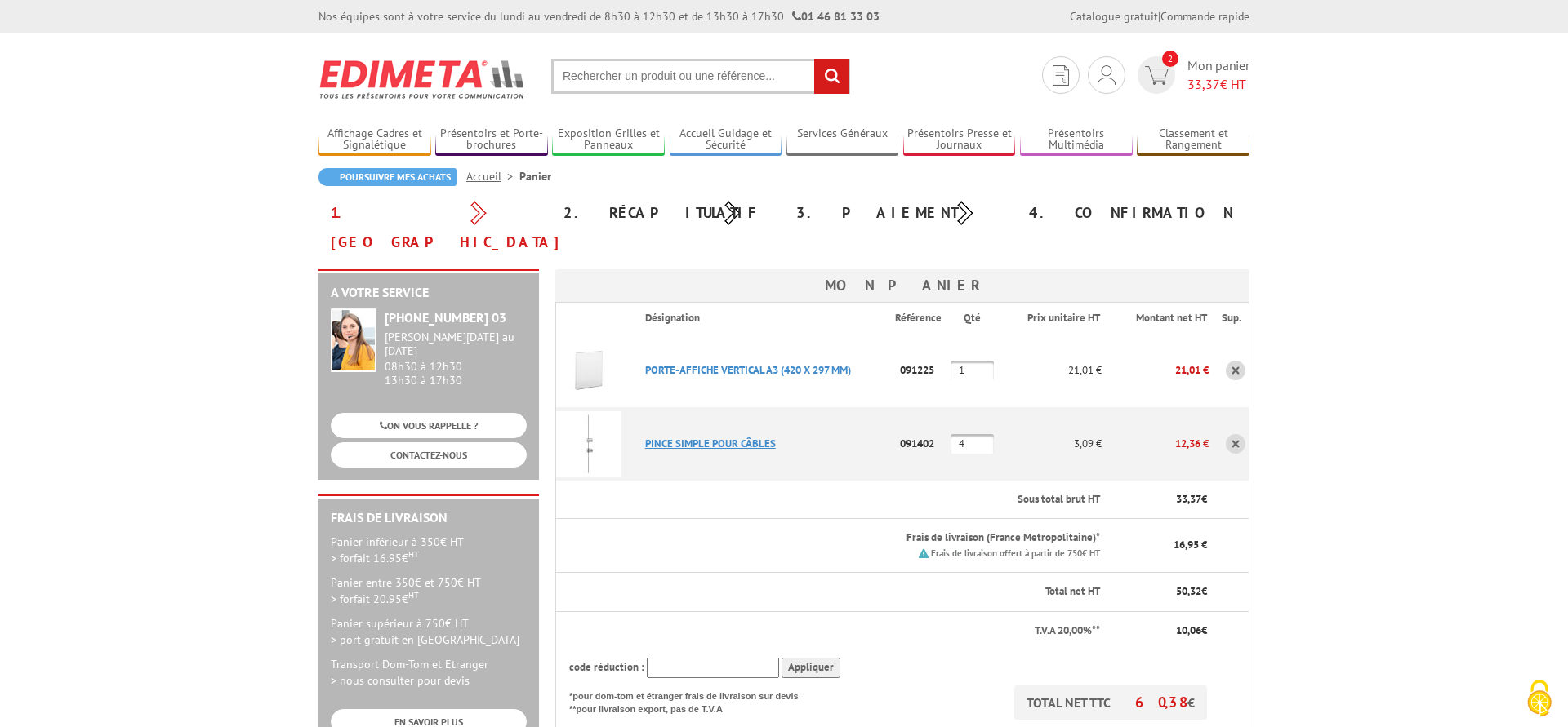
click at [726, 436] on link "PINCE SIMPLE POUR CâBLES" at bounding box center [709, 443] width 131 height 14
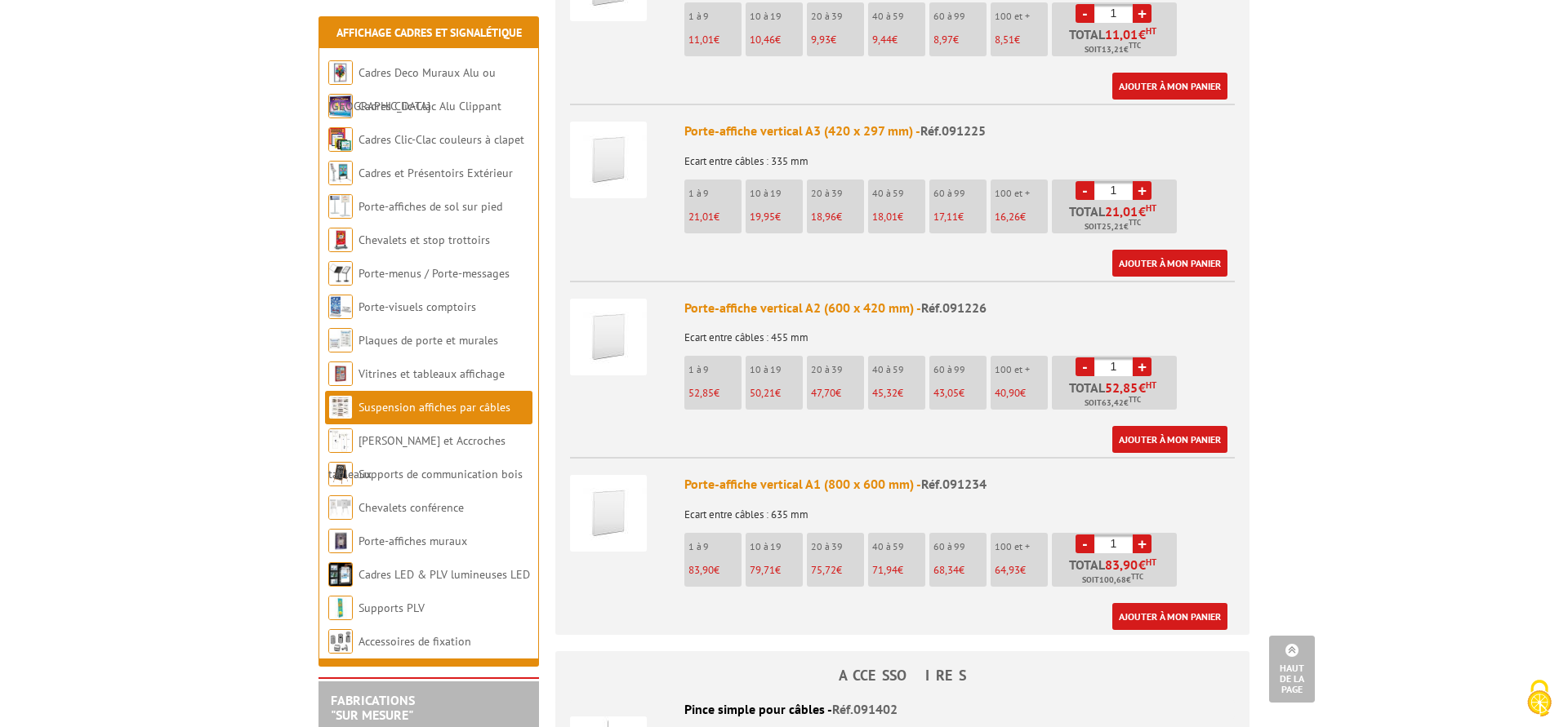
scroll to position [1333, 0]
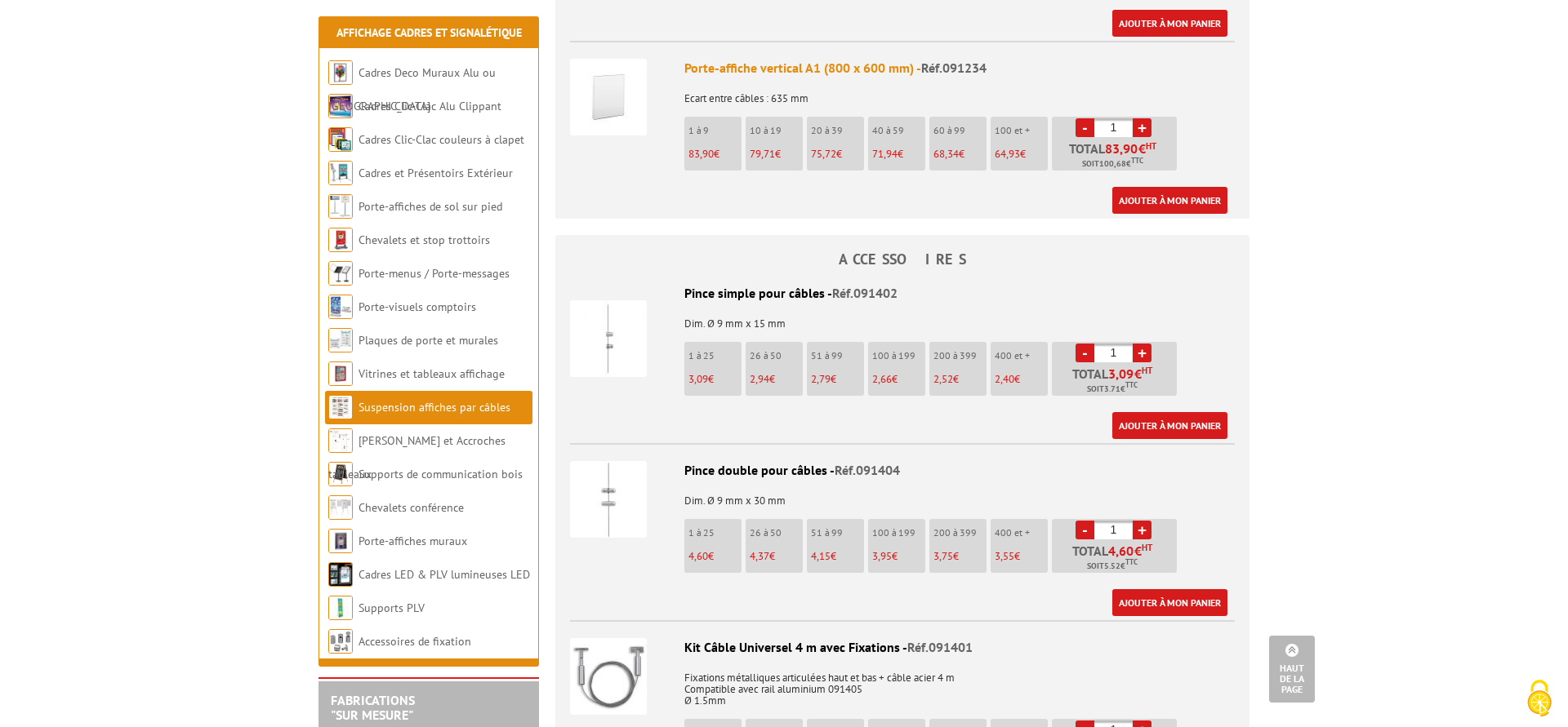
click at [764, 284] on div "Pince simple pour câbles - Réf.091402" at bounding box center [902, 293] width 664 height 19
click at [634, 328] on img at bounding box center [608, 339] width 77 height 77
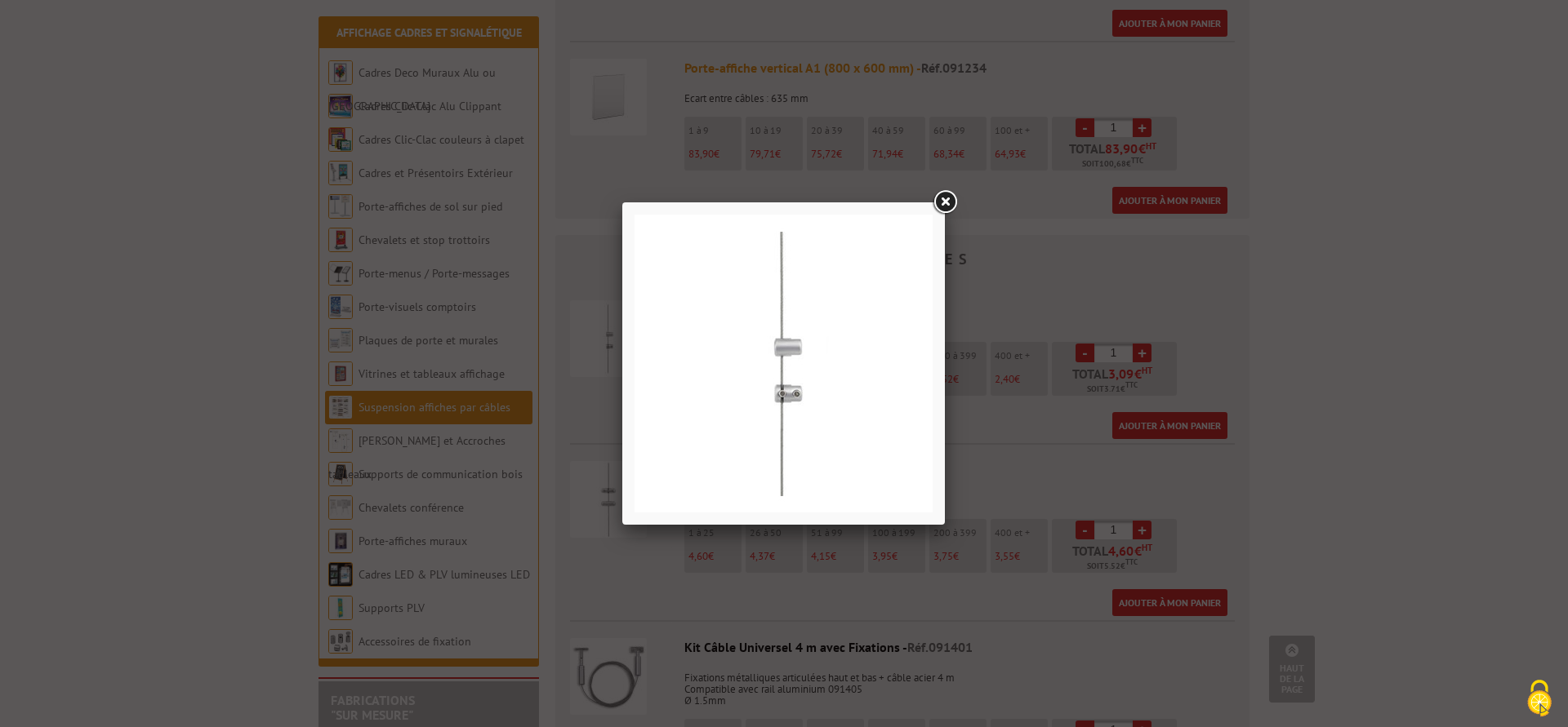
click at [946, 201] on link at bounding box center [945, 203] width 30 height 30
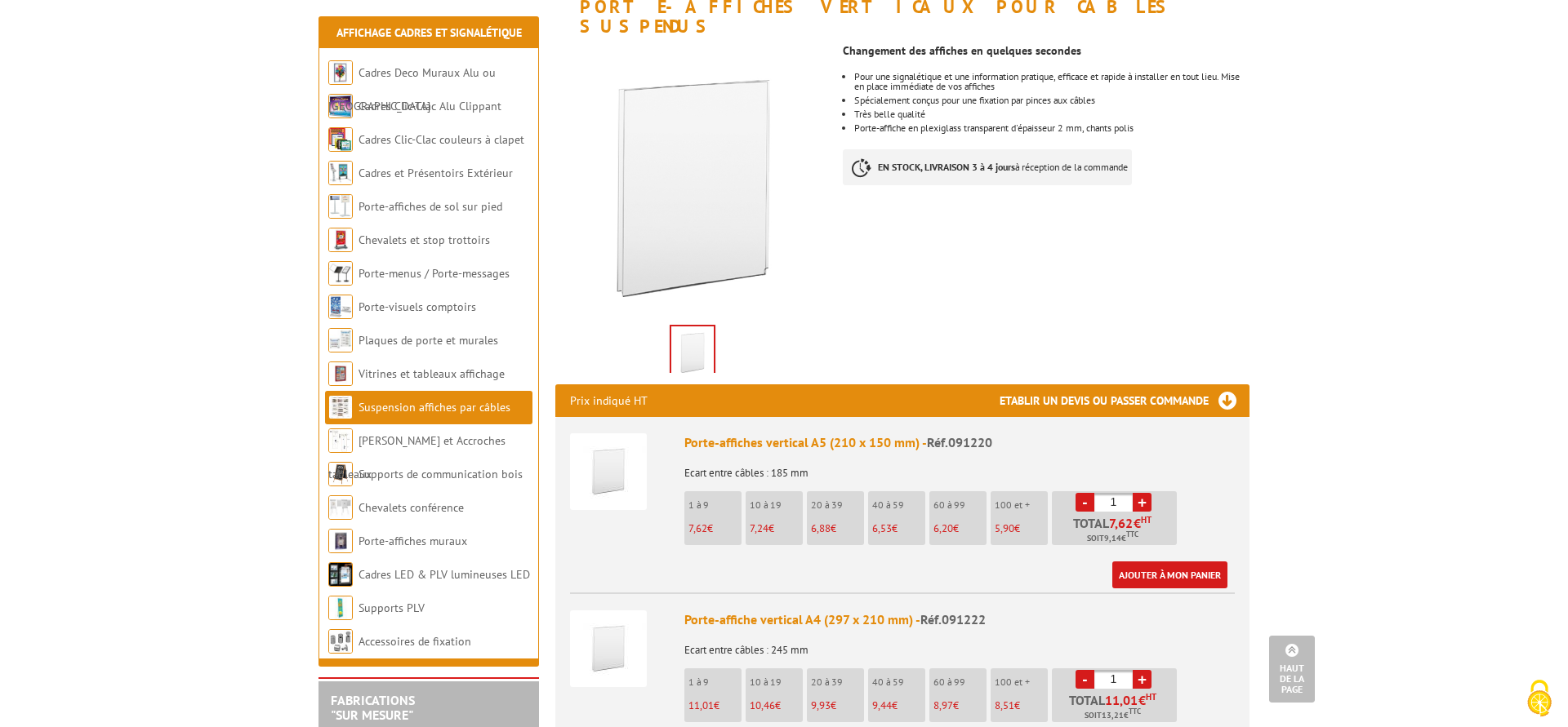
scroll to position [0, 0]
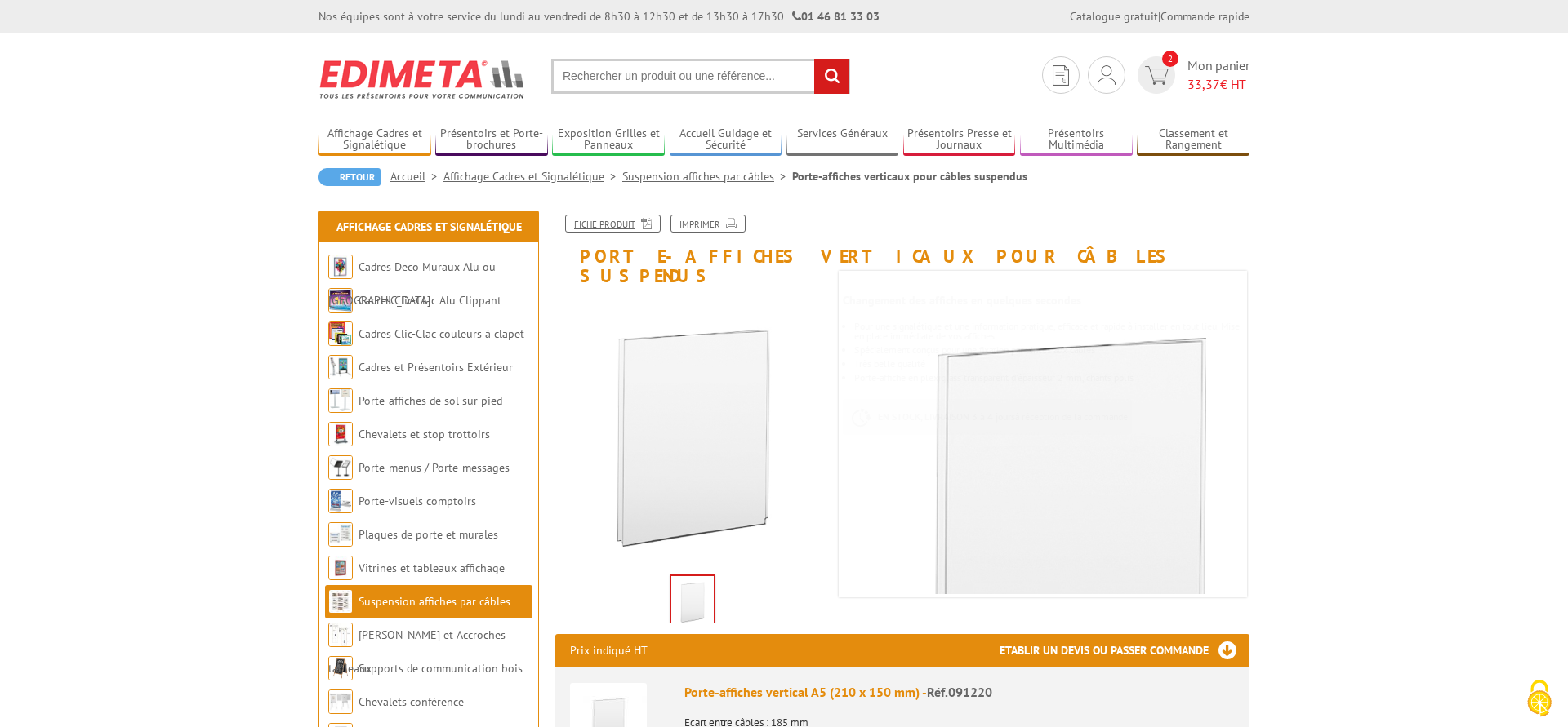
click at [617, 224] on link "Fiche produit" at bounding box center [613, 224] width 96 height 18
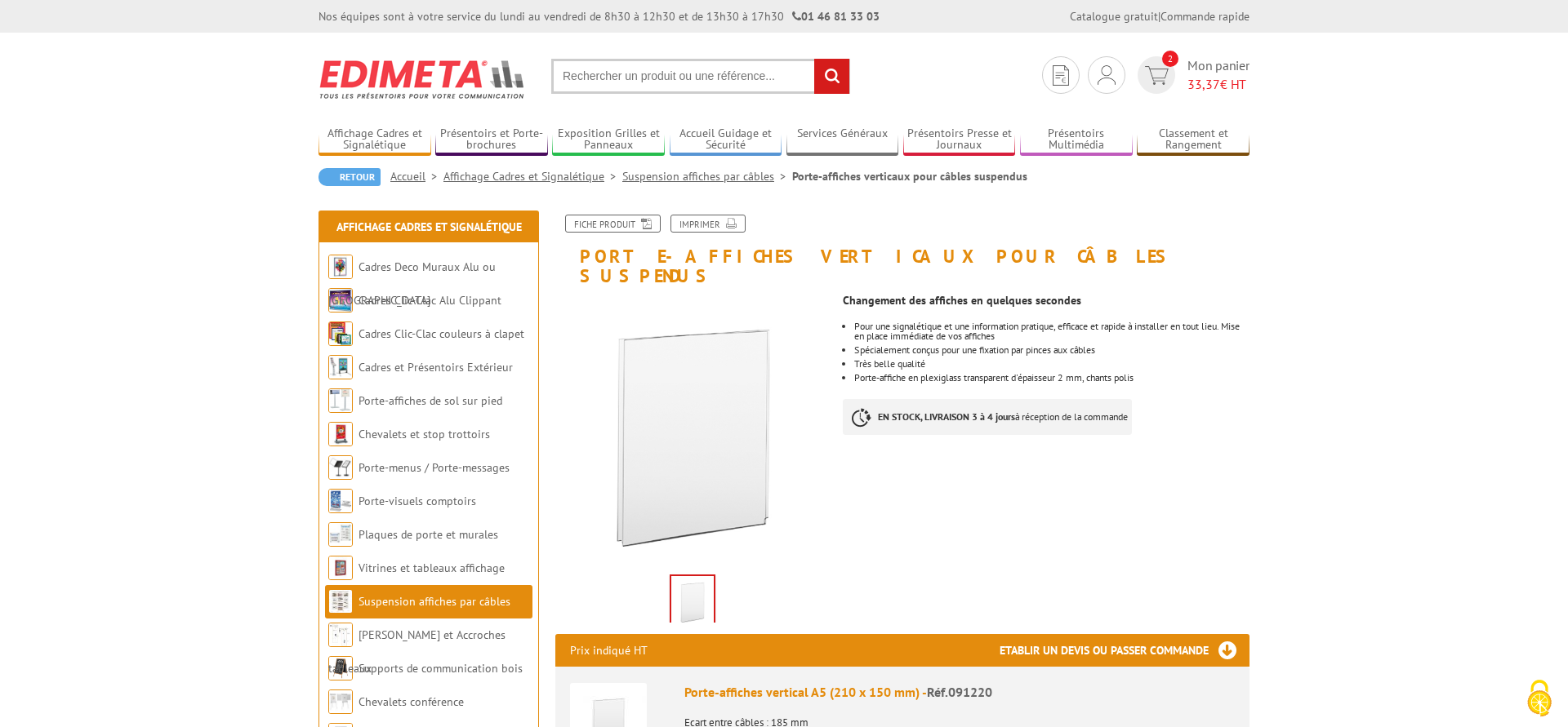
click at [1174, 80] on span "2" at bounding box center [1157, 76] width 46 height 38
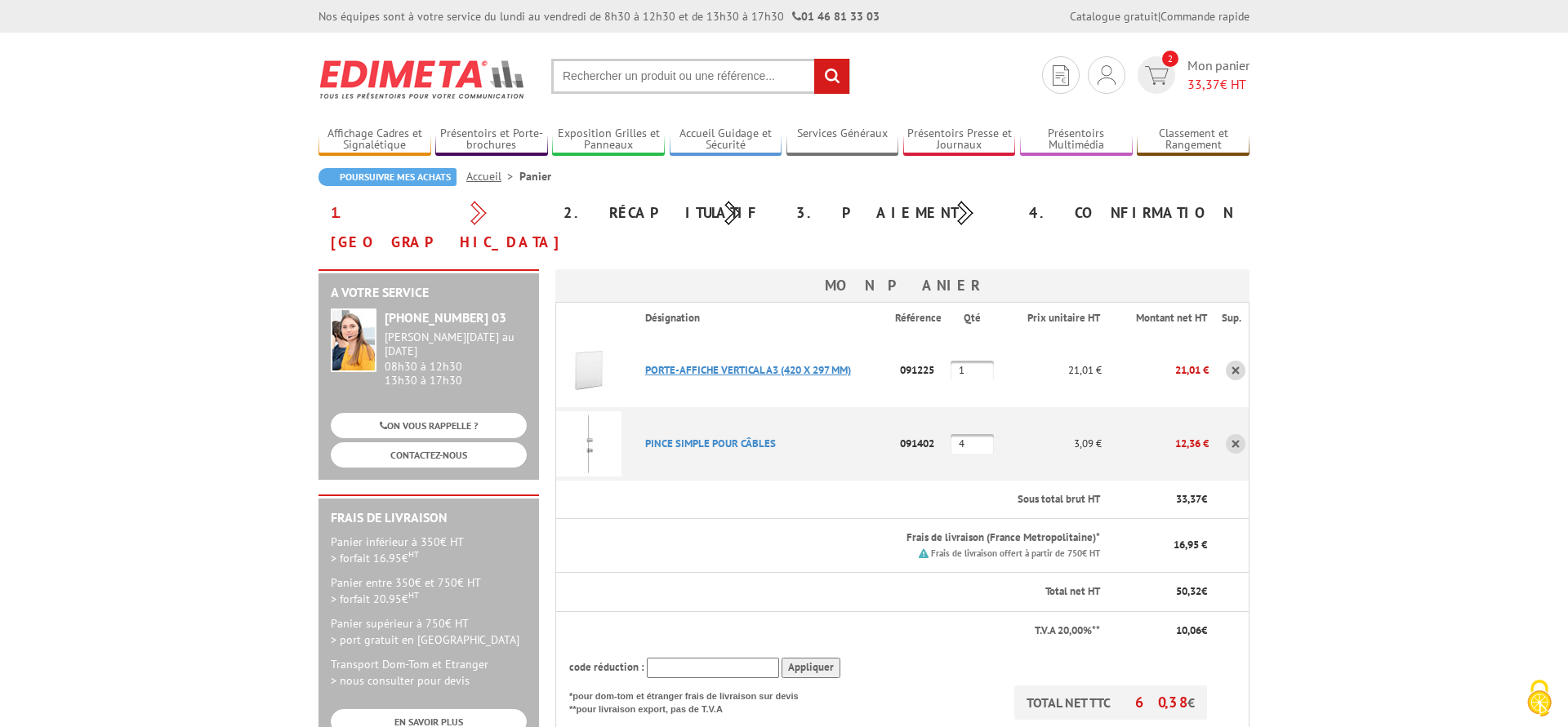
drag, startPoint x: 944, startPoint y: 340, endPoint x: 646, endPoint y: 340, distance: 298.0
click at [646, 340] on tr "PORTE-AFFICHE VERTICAL A3 (420 X 297 MM) Code promo non activable pour cet arti…" at bounding box center [903, 370] width 693 height 74
copy tr "PORTE-AFFICHE VERTICAL A3 (420 X 297 MM) Code promo non activable pour cet arti…"
click at [781, 429] on p "PINCE SIMPLE POUR CâBLES" at bounding box center [763, 443] width 263 height 29
drag, startPoint x: 1007, startPoint y: 409, endPoint x: 609, endPoint y: 416, distance: 398.1
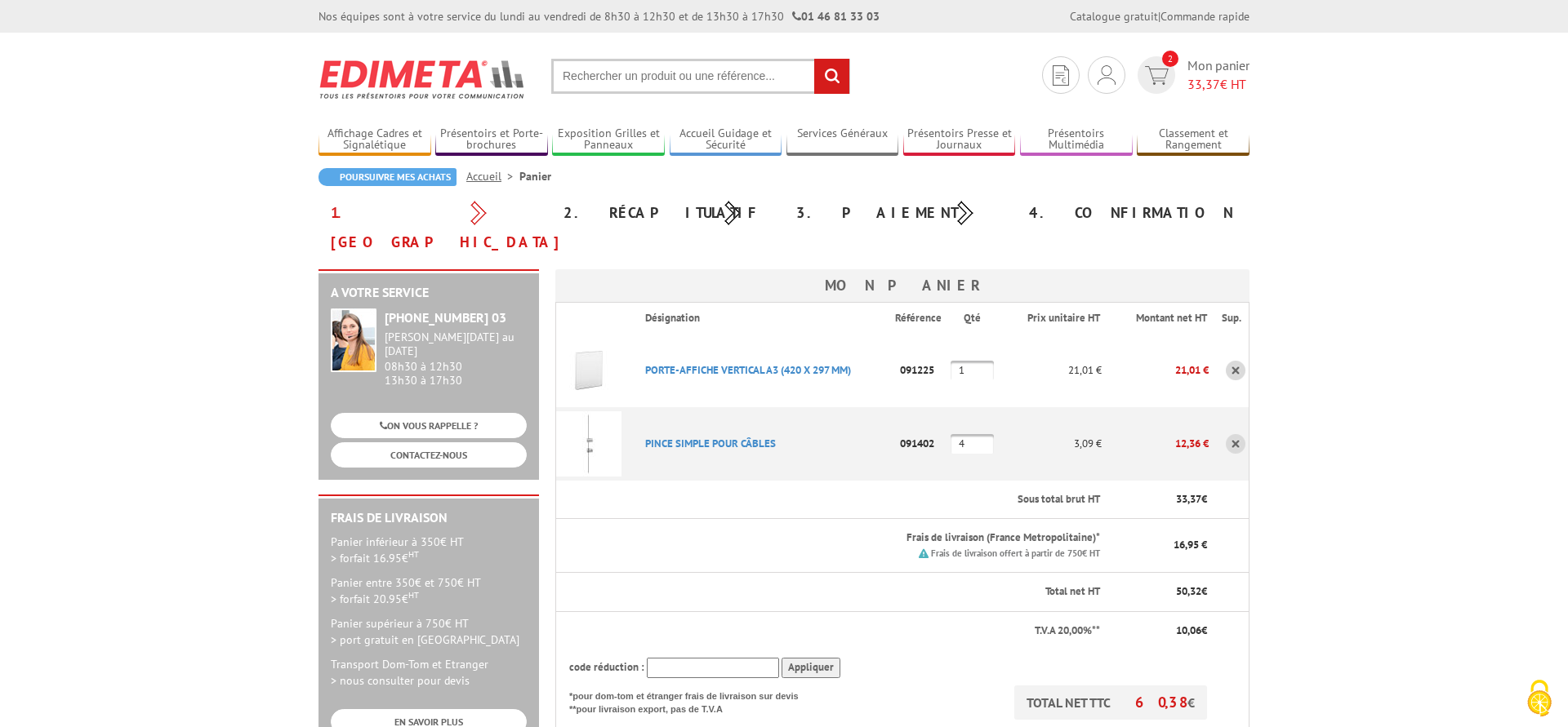
click at [609, 416] on tr "PINCE SIMPLE POUR CâBLES Code promo non activable pour cet article 091402 4 3,0…" at bounding box center [903, 444] width 693 height 74
copy tr "PINCE SIMPLE POUR CâBLES Code promo non activable pour cet article 091402"
